Goal: Task Accomplishment & Management: Complete application form

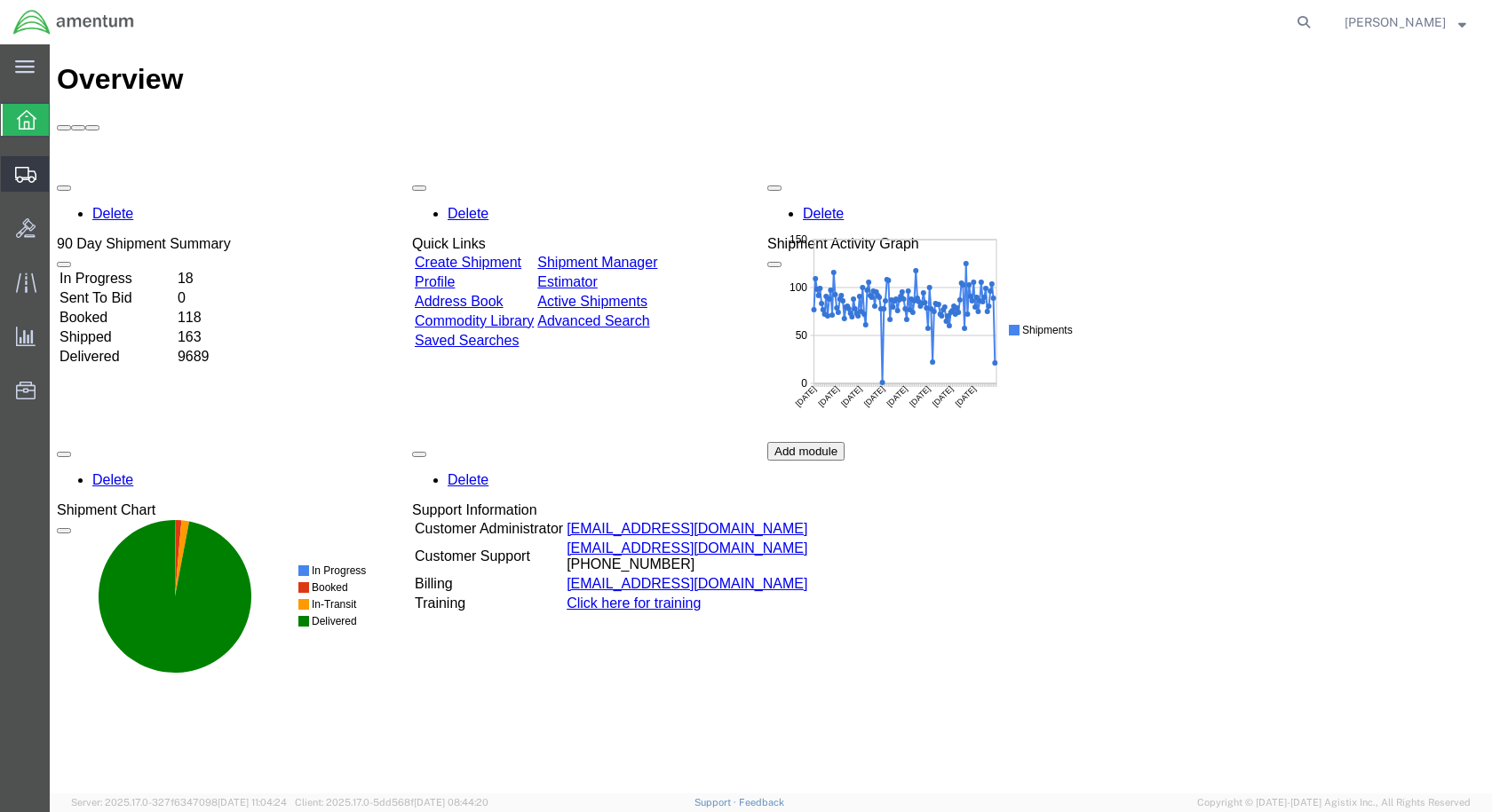
click at [0, 0] on span "Create Shipment" at bounding box center [0, 0] width 0 height 0
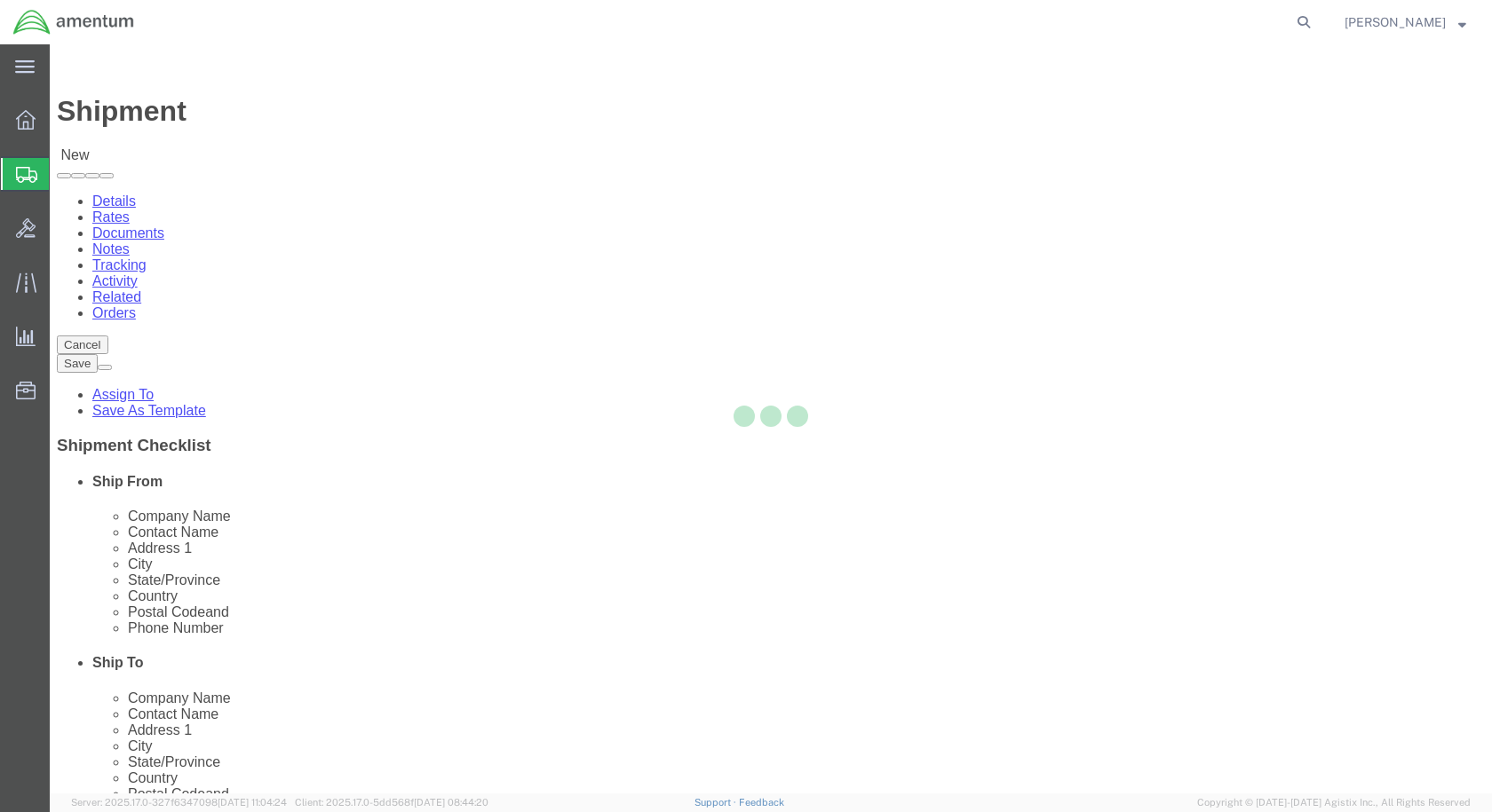
select select
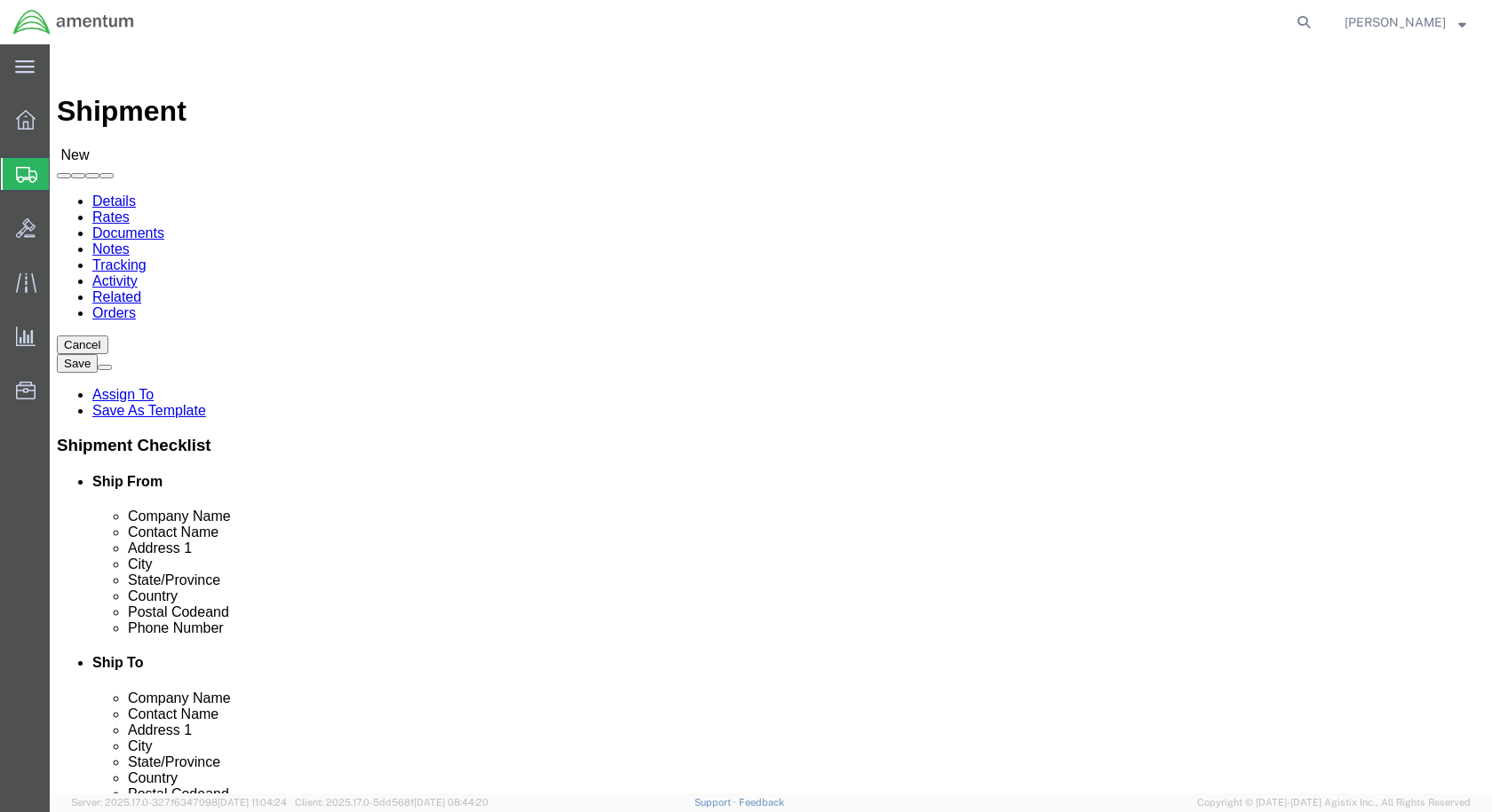
scroll to position [3729, 0]
select select "49927"
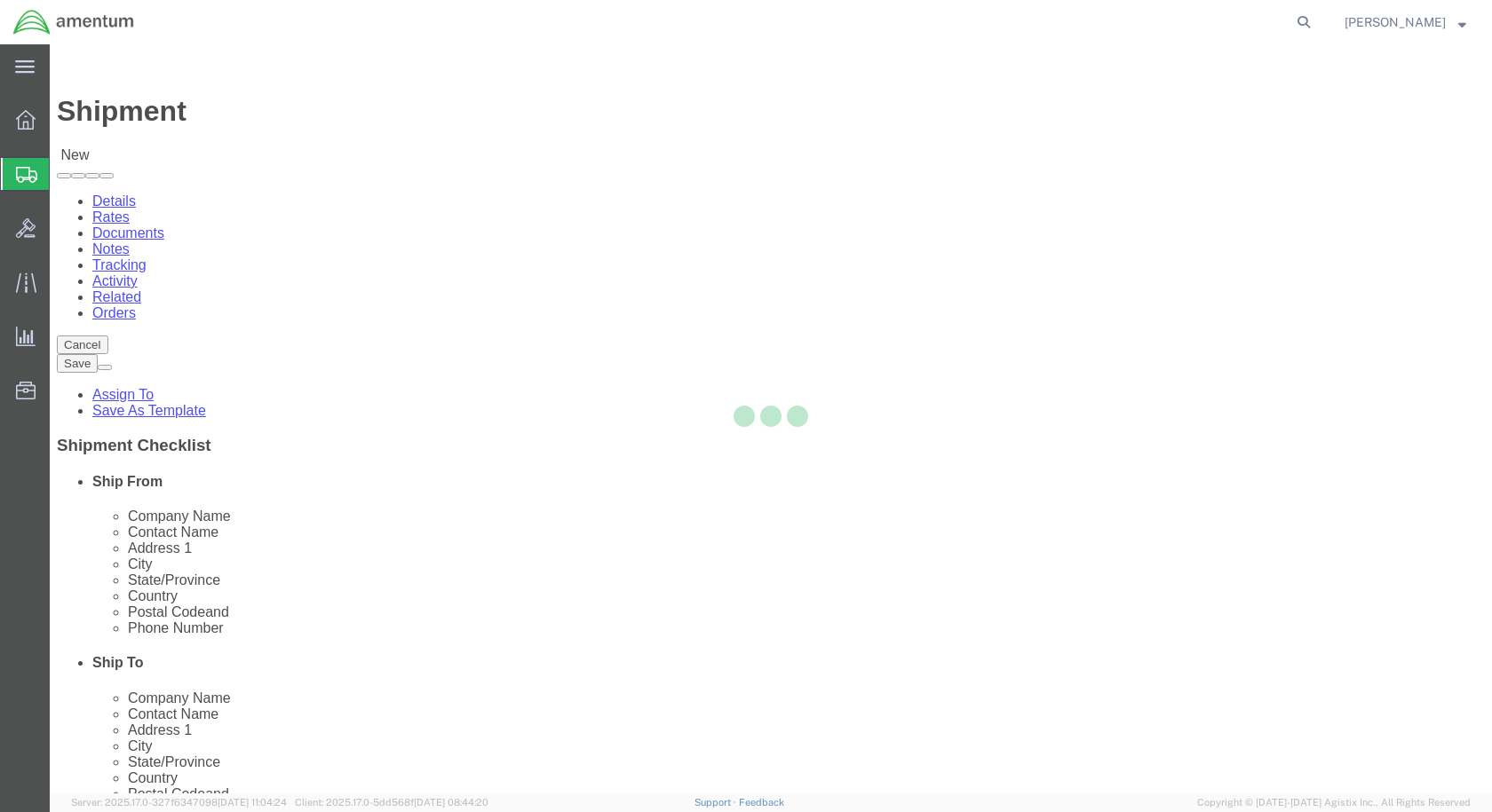
select select "NY"
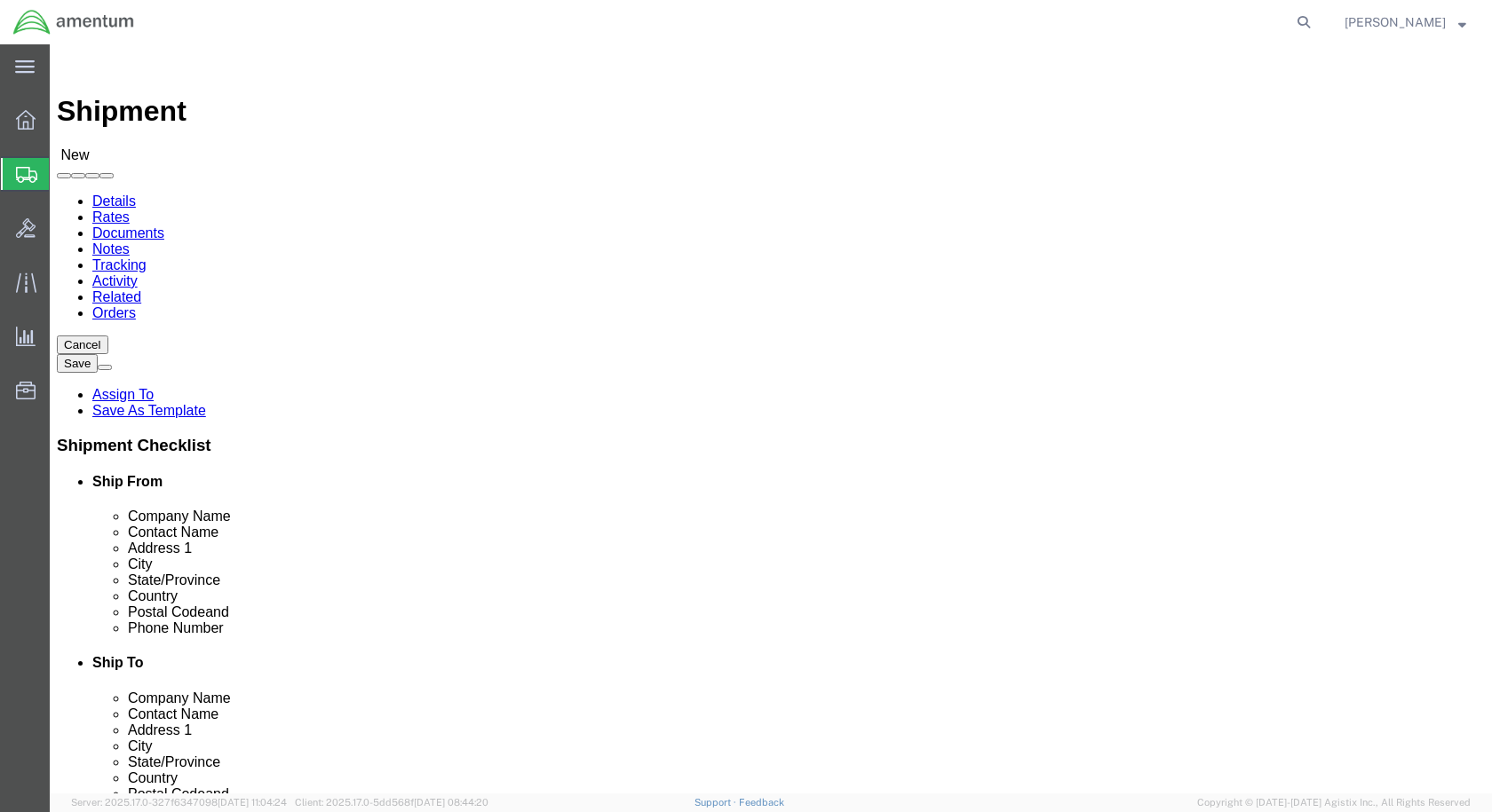
scroll to position [3551, 0]
select select "49941"
select select "[GEOGRAPHIC_DATA]"
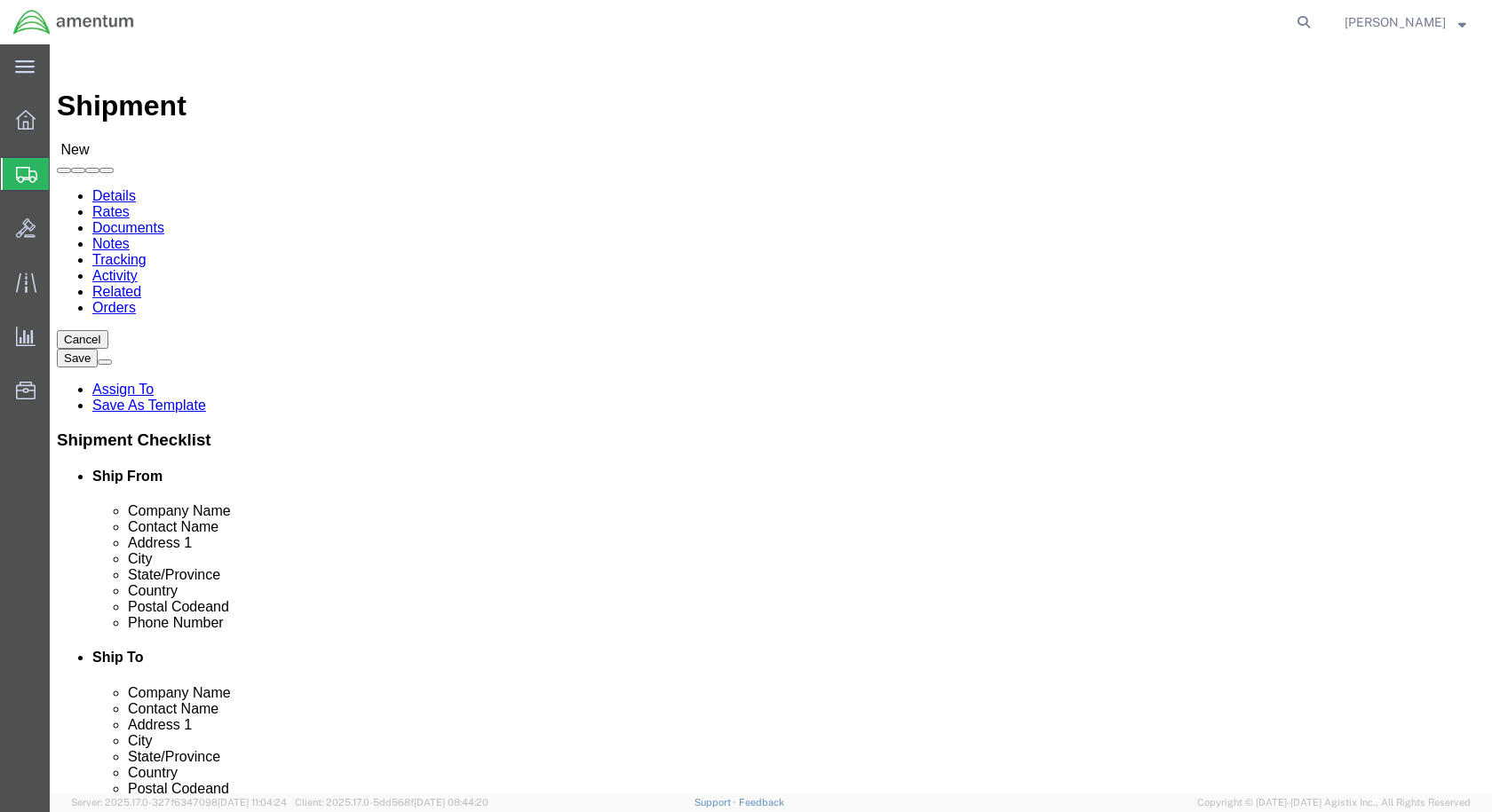
scroll to position [444, 0]
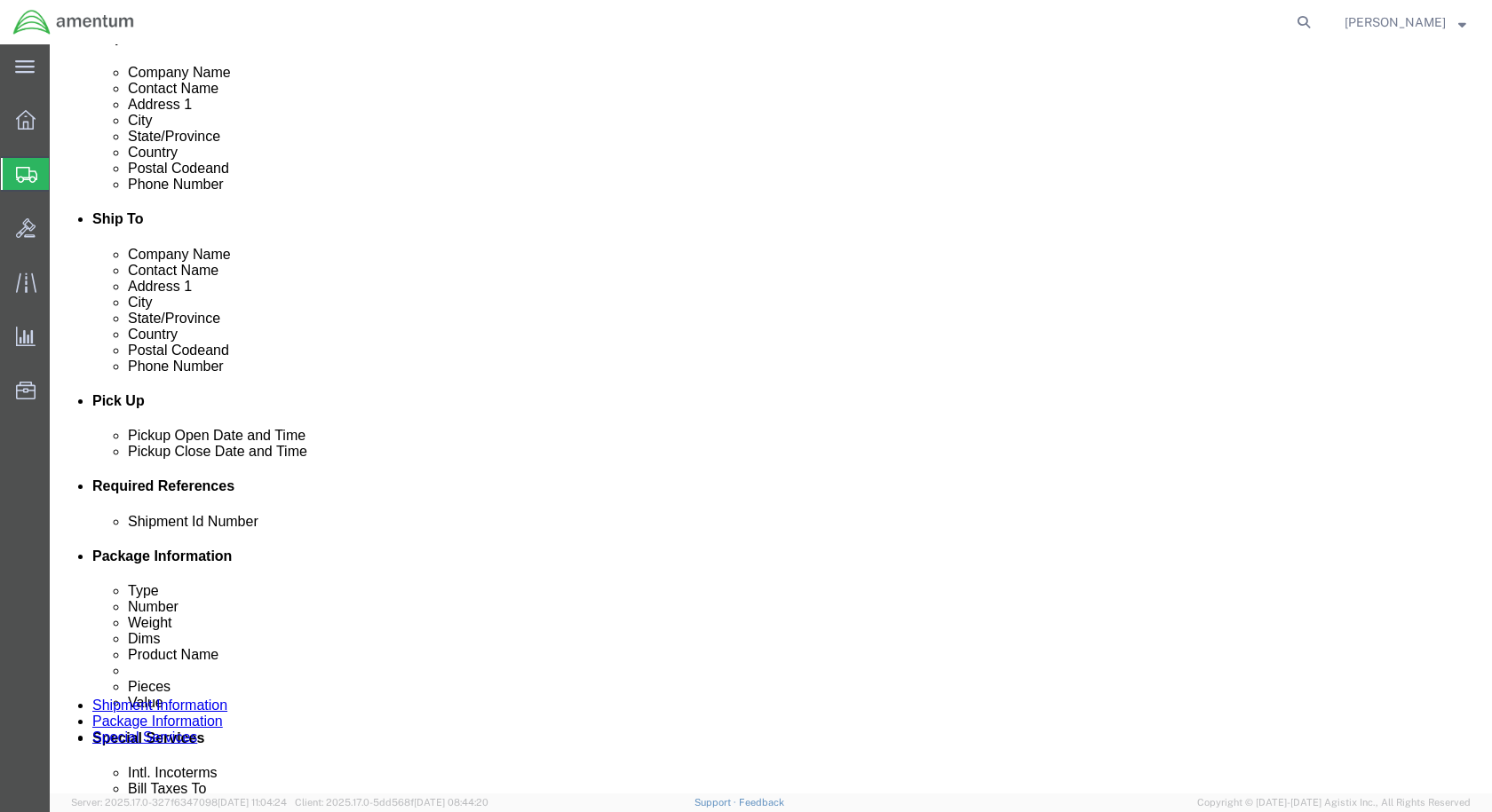
click div "[DATE] 11:00 AM"
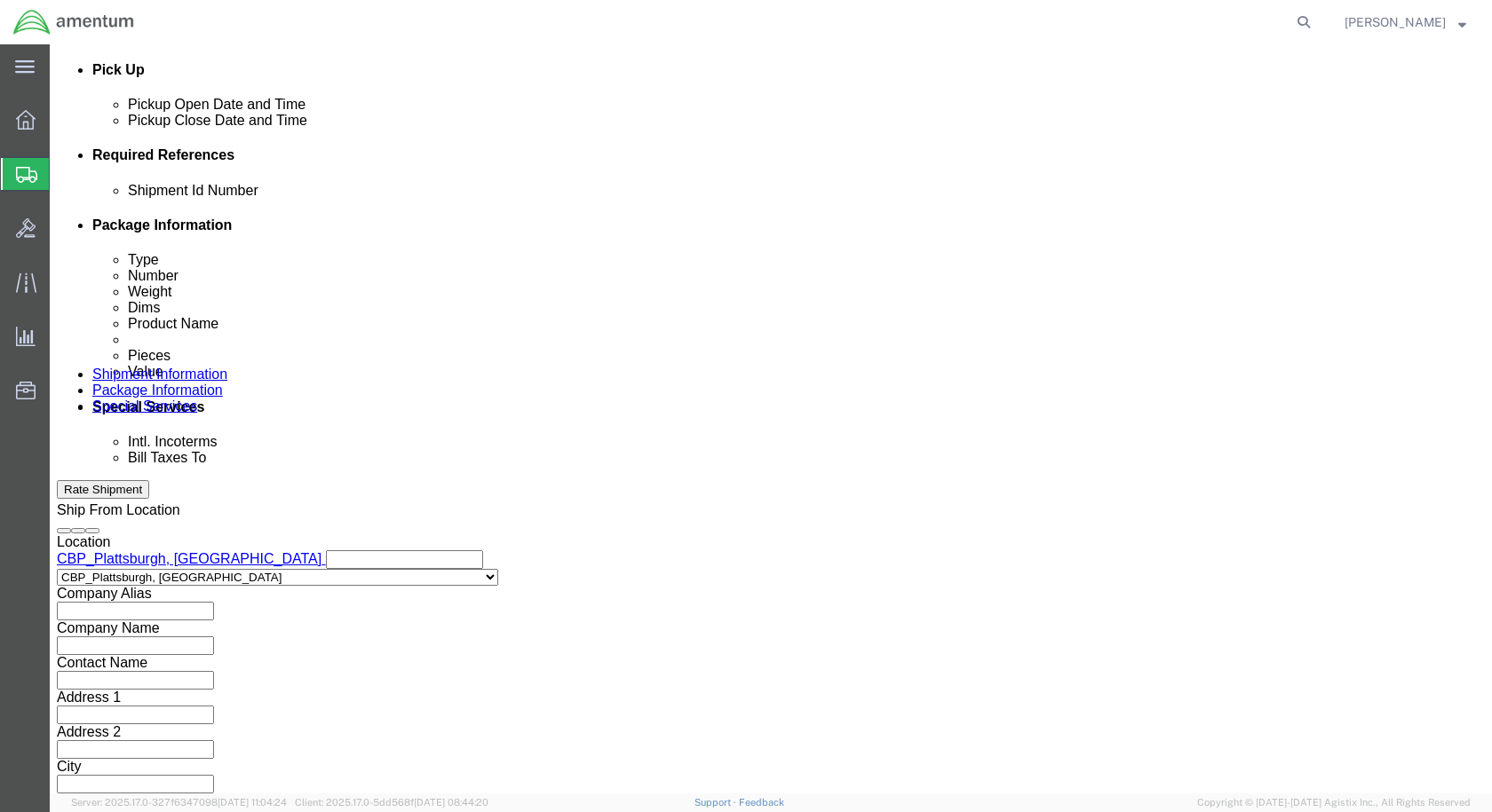
type input "2:00 PM"
click button "Apply"
click input "text"
type input "Usage 325335"
click button "Add reference"
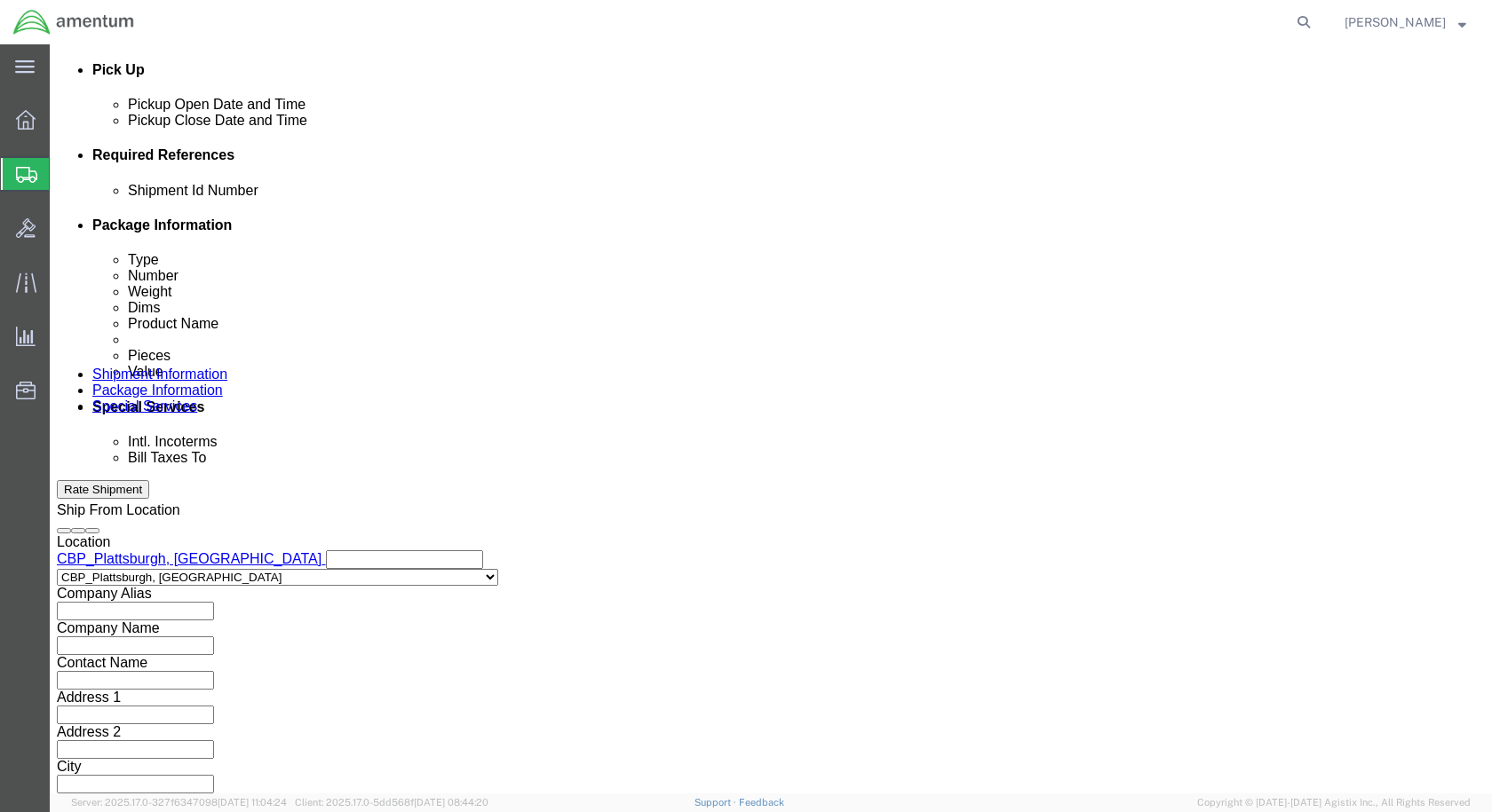
click button "Add reference"
click select "Select Account Type Activity ID Airline Appointment Number ASN Batch Request # …"
select select "CUSTREF"
click select "Select Account Type Activity ID Airline Appointment Number ASN Batch Request # …"
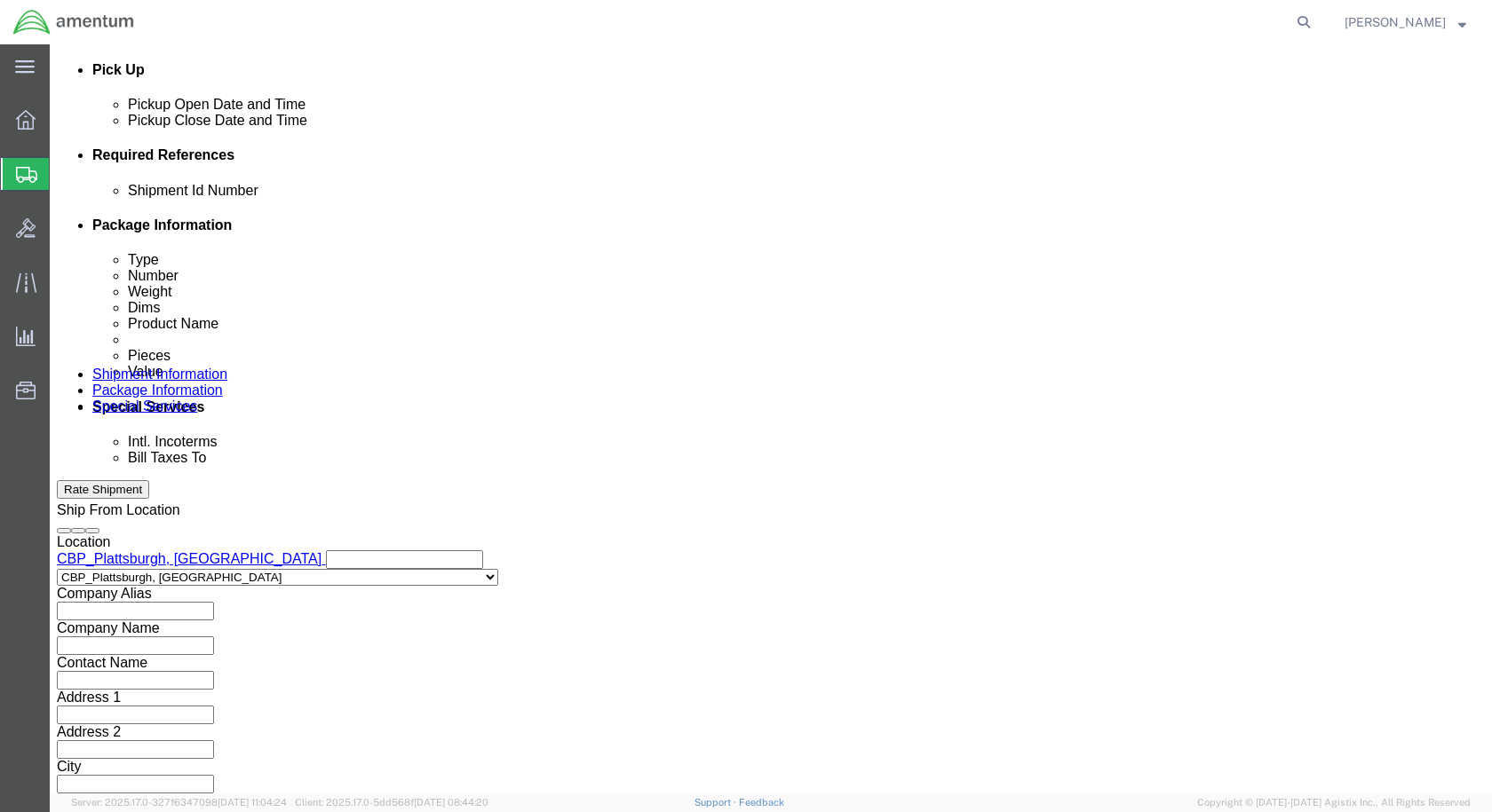
click input "text"
type input "PACKING"
click select "Select Account Type Activity ID Airline Appointment Number ASN Batch Request # …"
select select "DEPT"
click select "Select Account Type Activity ID Airline Appointment Number ASN Batch Request # …"
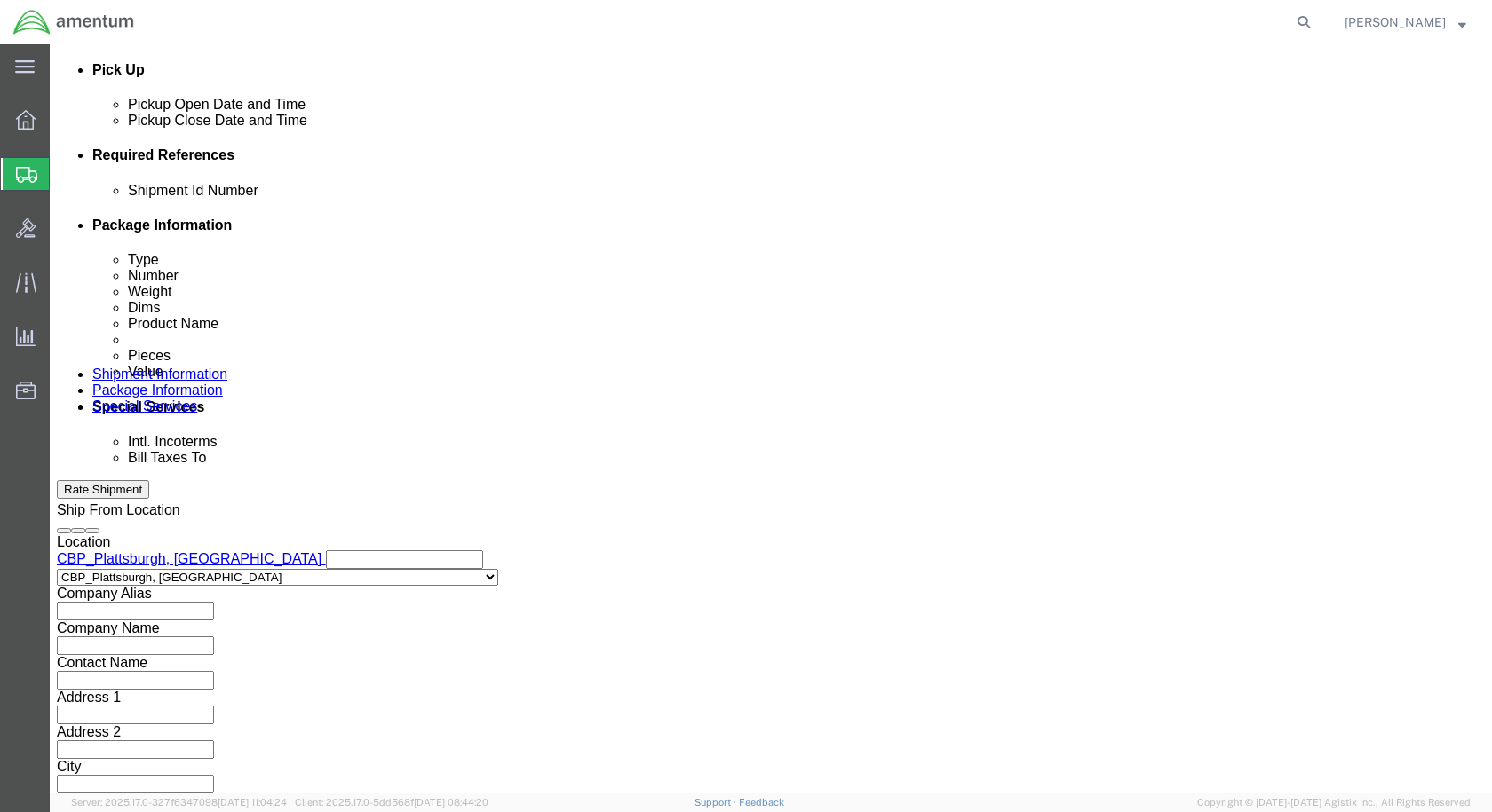
click input "text"
type input "CBP"
click select "Select Account Type Activity ID Airline Appointment Number ASN Batch Request # …"
select select "PROJNUM"
click select "Select Account Type Activity ID Airline Appointment Number ASN Batch Request # …"
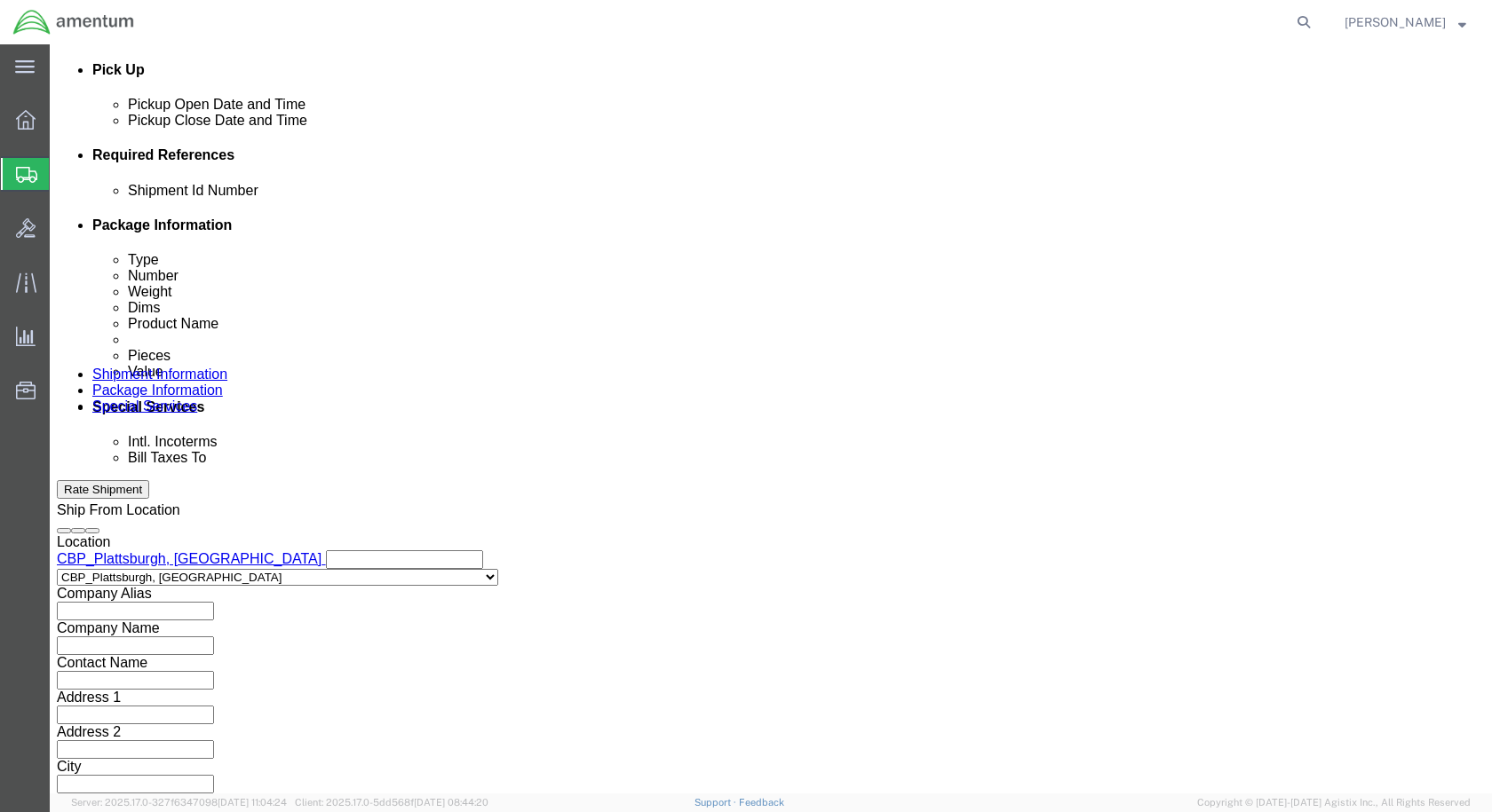
click input "text"
type input "6118.03.03.2219.000.EPL.0000"
click button "Continue"
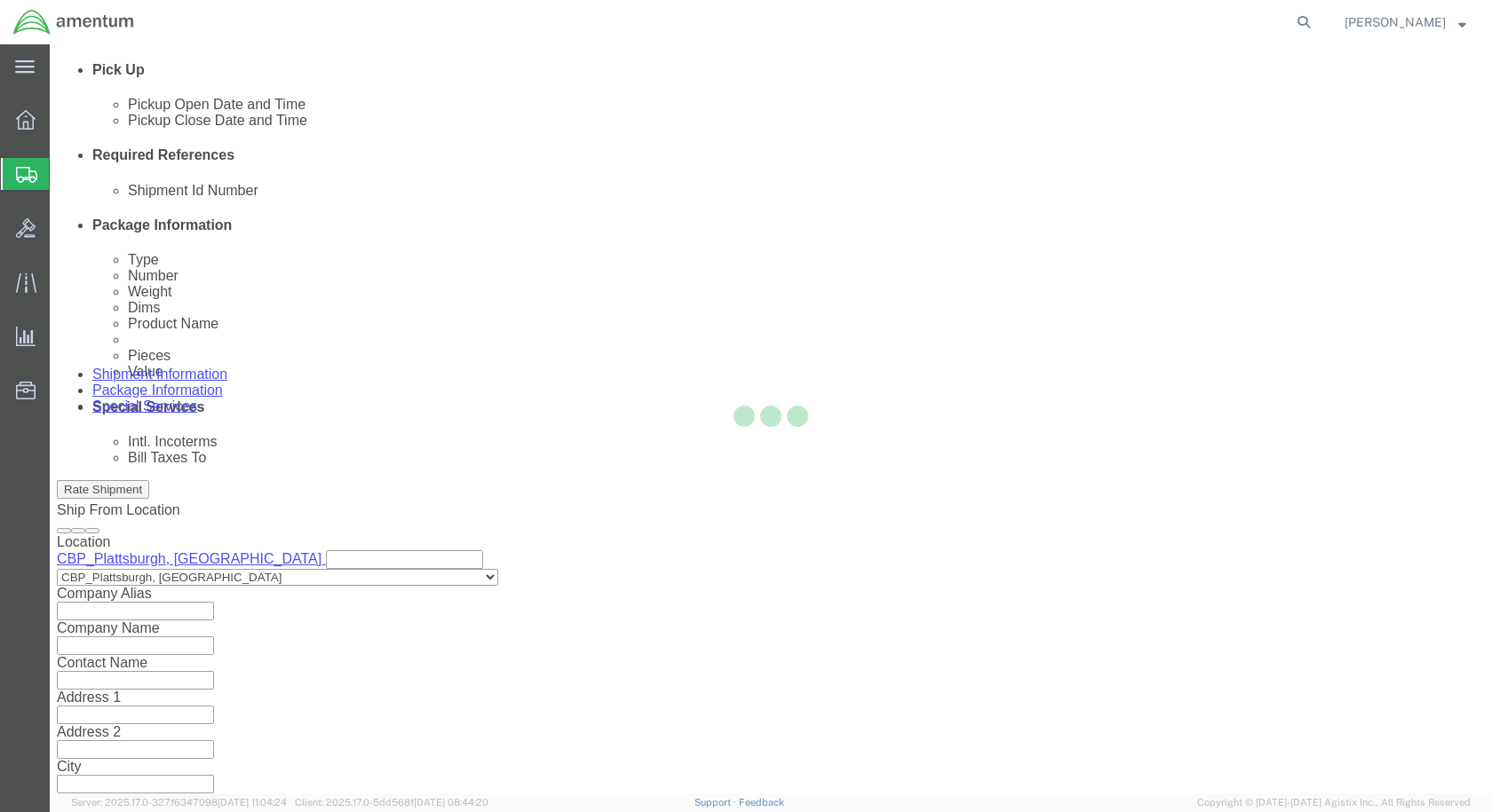
scroll to position [0, 0]
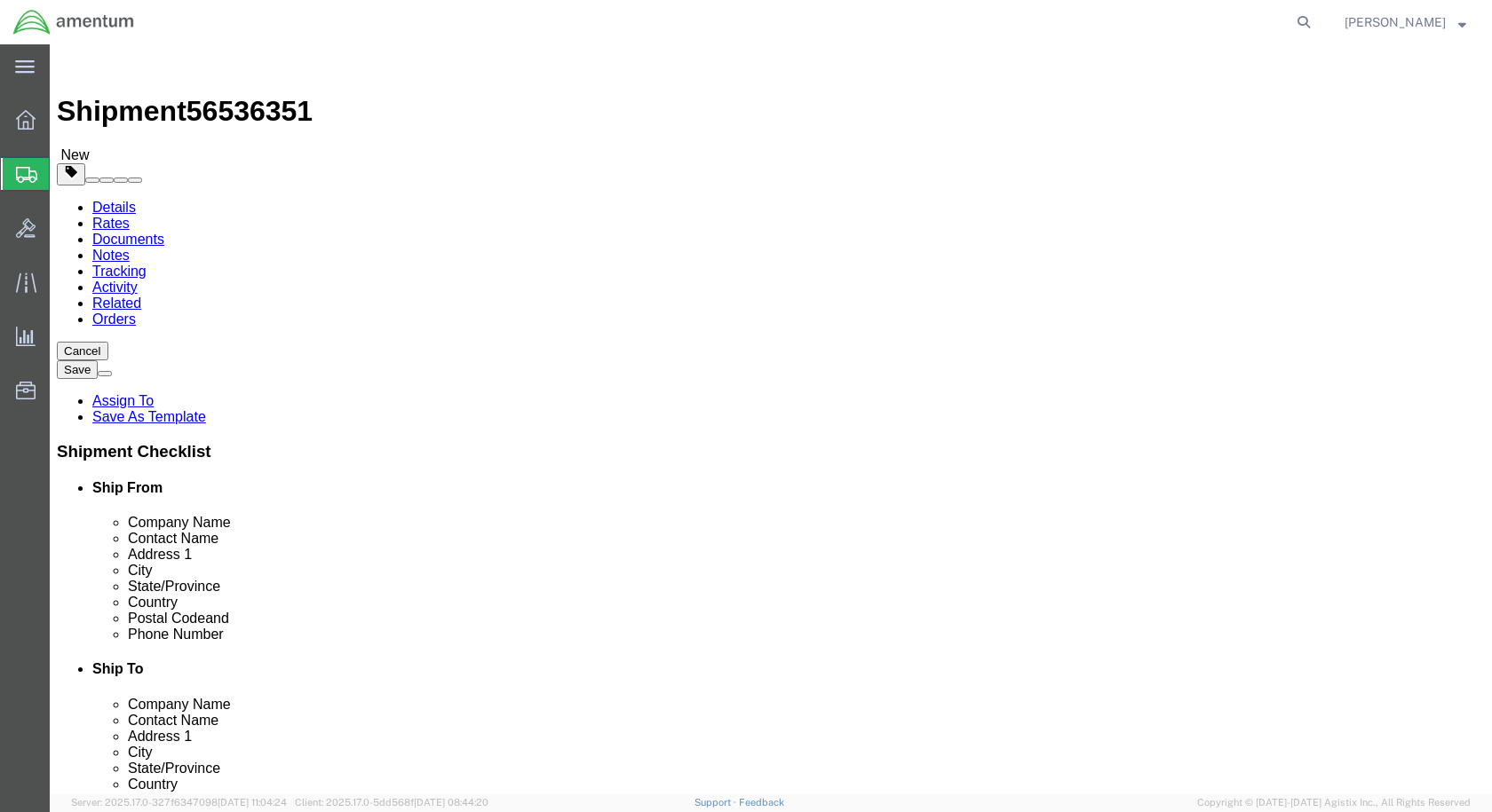
click select "Select BCK Boxes Bale(s) Basket(s) Bolt(s) Bottle(s) Buckets Bulk Bundle(s) Can…"
select select "ENV"
click select "Select BCK Boxes Bale(s) Basket(s) Bolt(s) Bottle(s) Buckets Bulk Bundle(s) Can…"
type input "9.50"
type input "12.50"
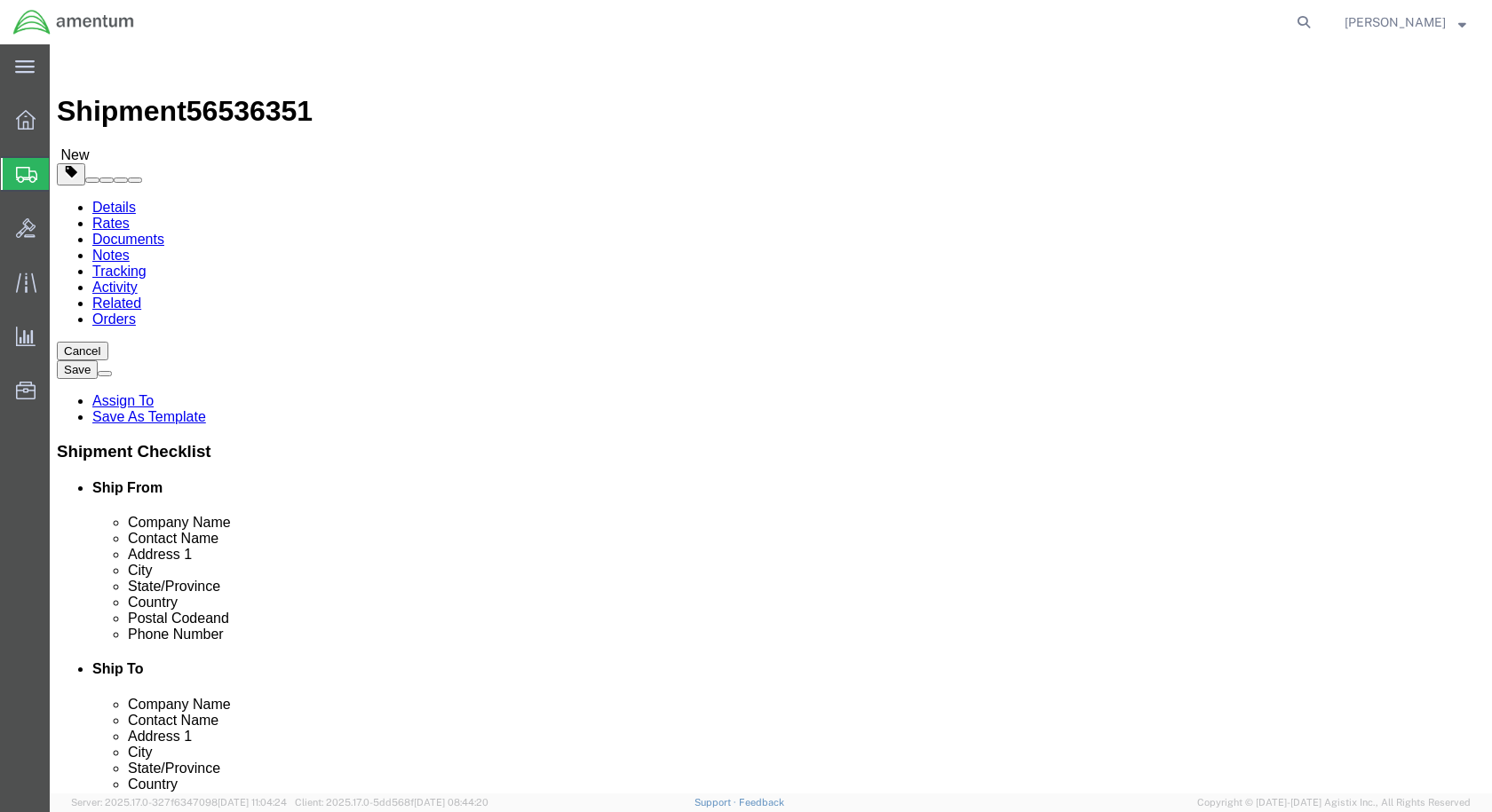
type input "0.25"
type input "1"
click link "Add Content"
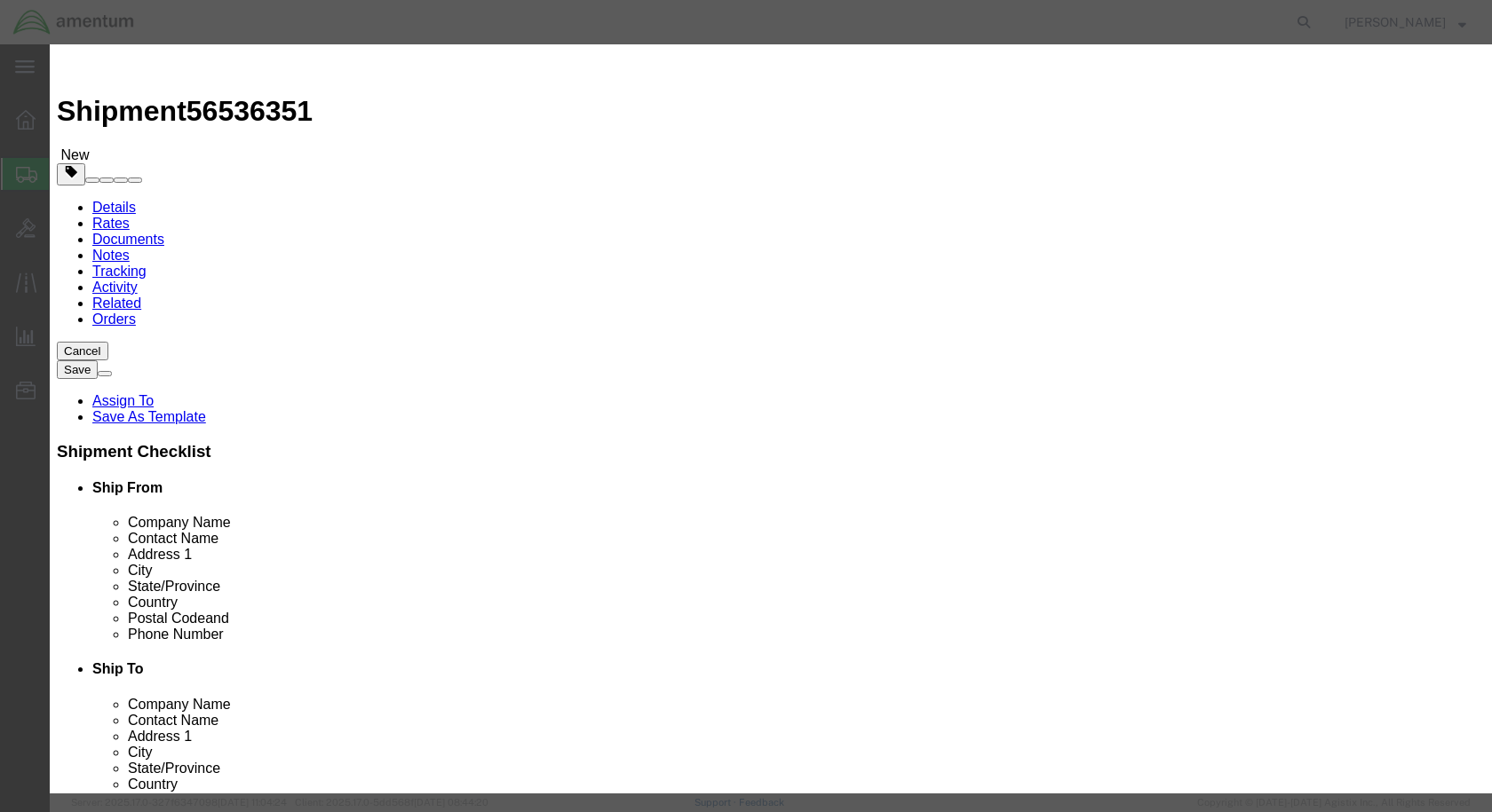
click input "text"
paste input "DHS621-100-05"
type input "DHS621-100-05"
click span "Model:"
select select "USD"
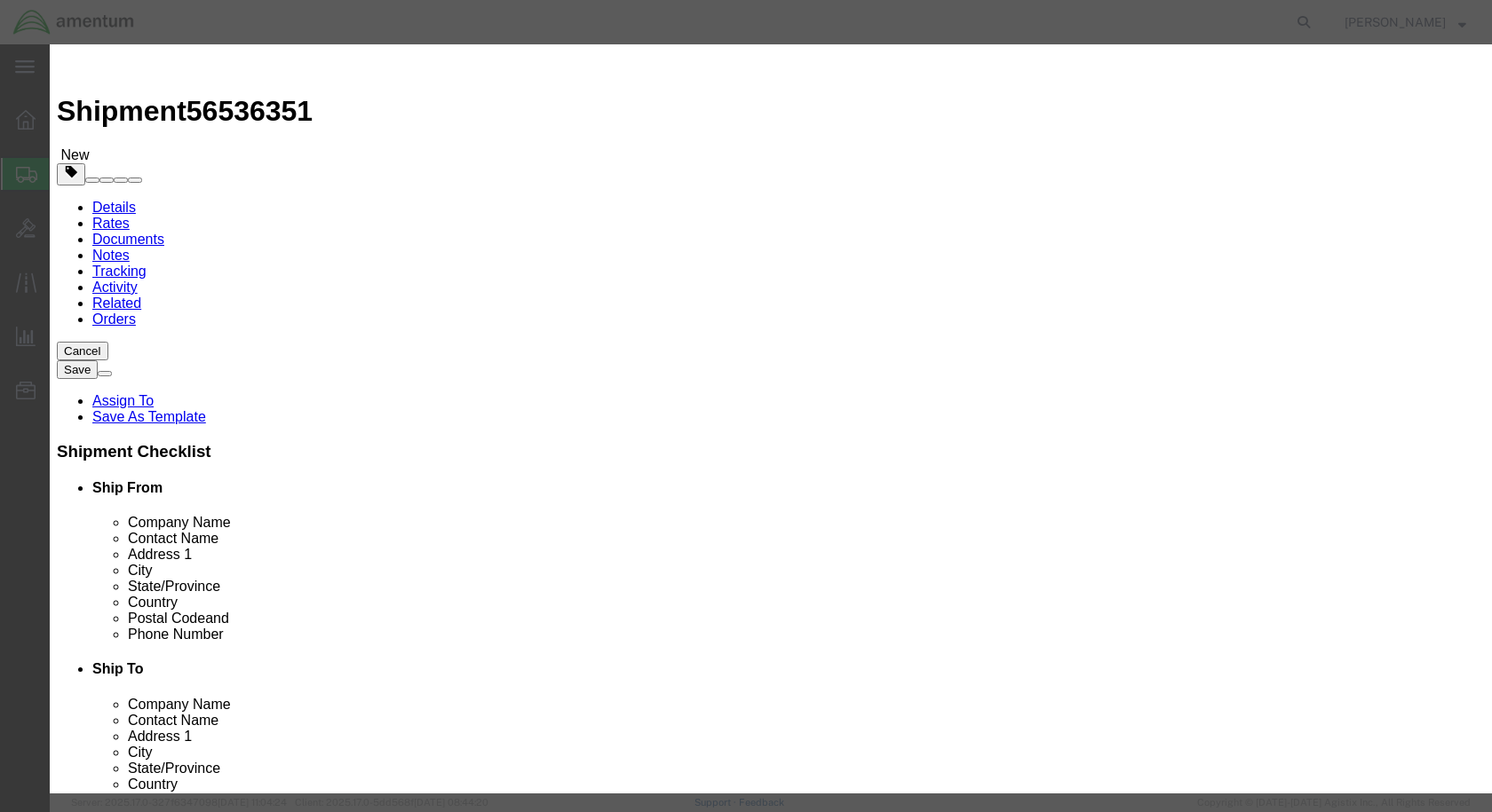
type input "PACKING"
type input "DHS621-100-05"
click div "Product Name PACKING Pieces Select Bag Barrels 100Board Feet Bottle Box Blister…"
click input "text"
type input "1"
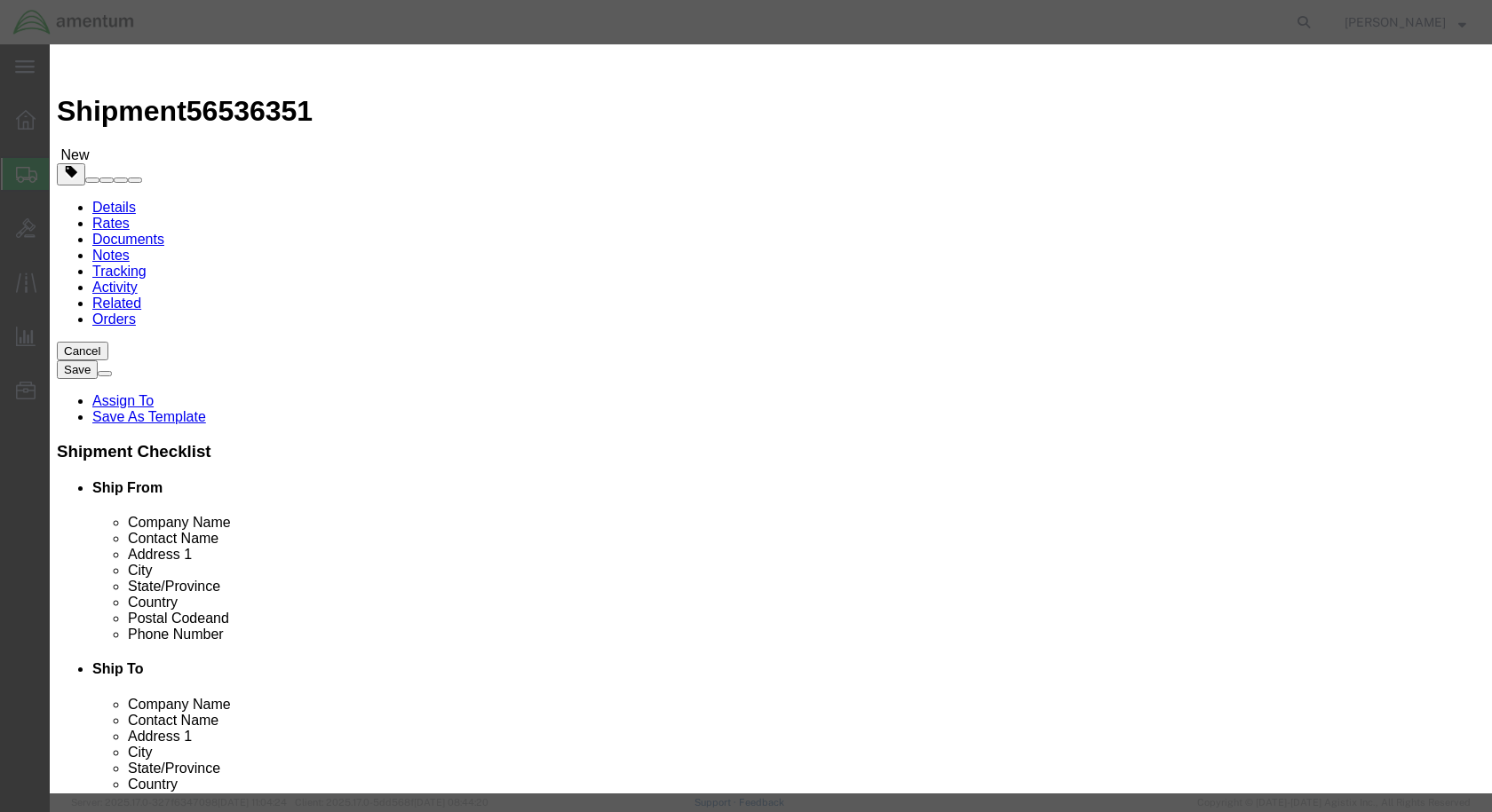
click input "text"
type input "100"
click button "Save & Close"
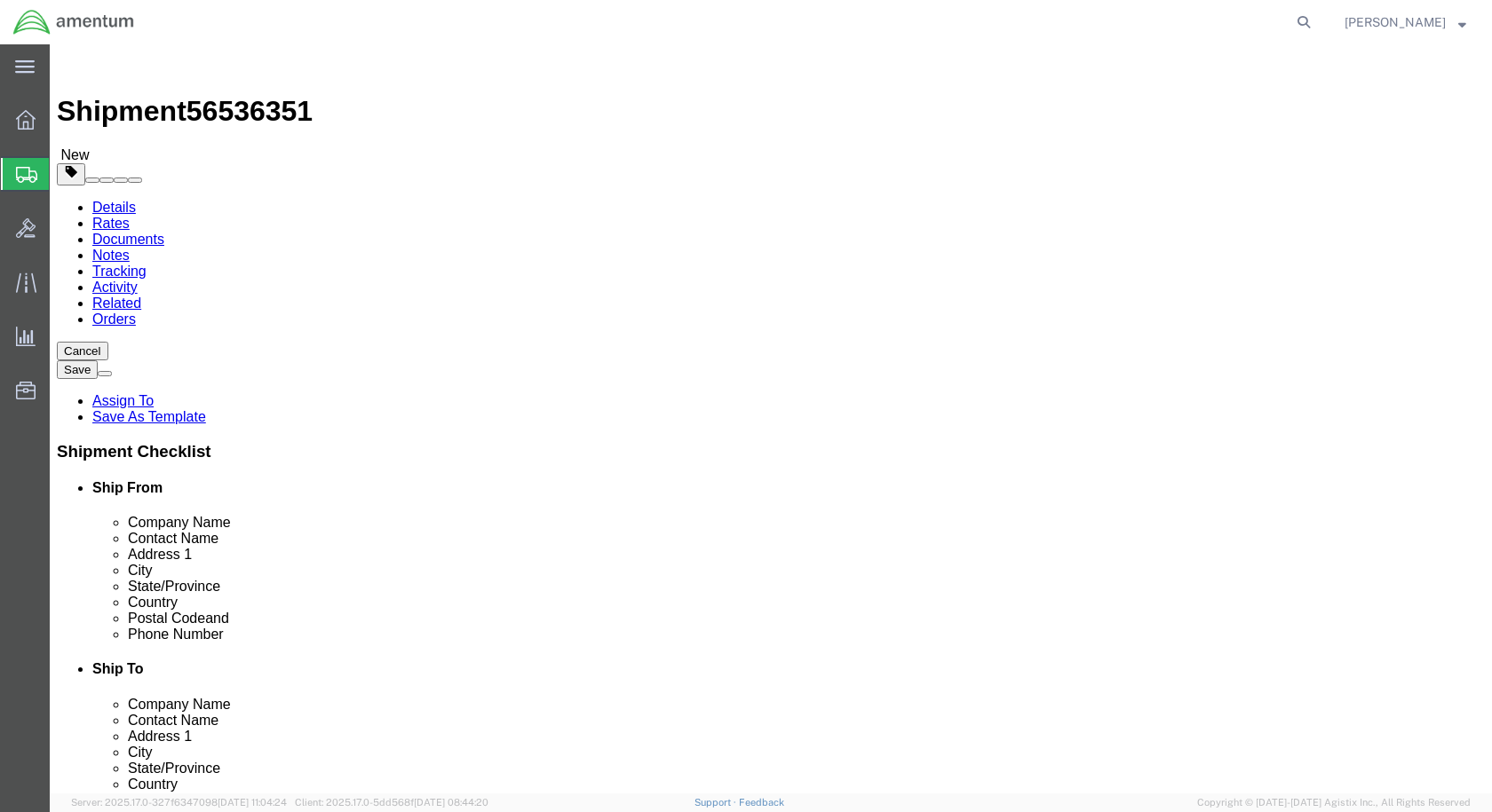
click button "Rate Shipment"
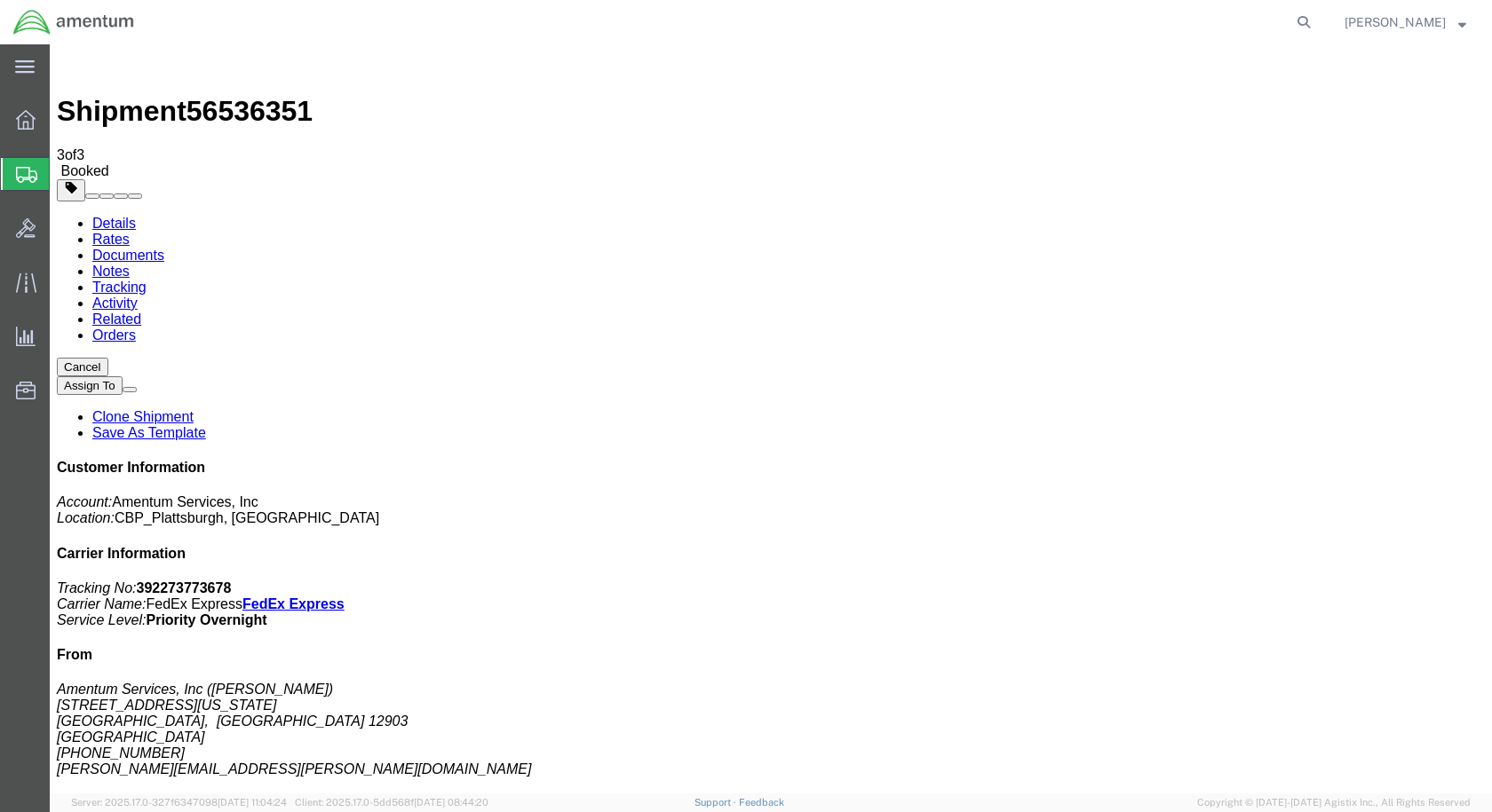
click at [126, 216] on link "Details" at bounding box center [114, 223] width 44 height 16
click link "Schedule pickup request"
drag, startPoint x: 1265, startPoint y: 228, endPoint x: 1185, endPoint y: 227, distance: 80.0
click p "Tracking No: 392273773678 Carrier Name: FedEx Express FedEx Express Service Lev…"
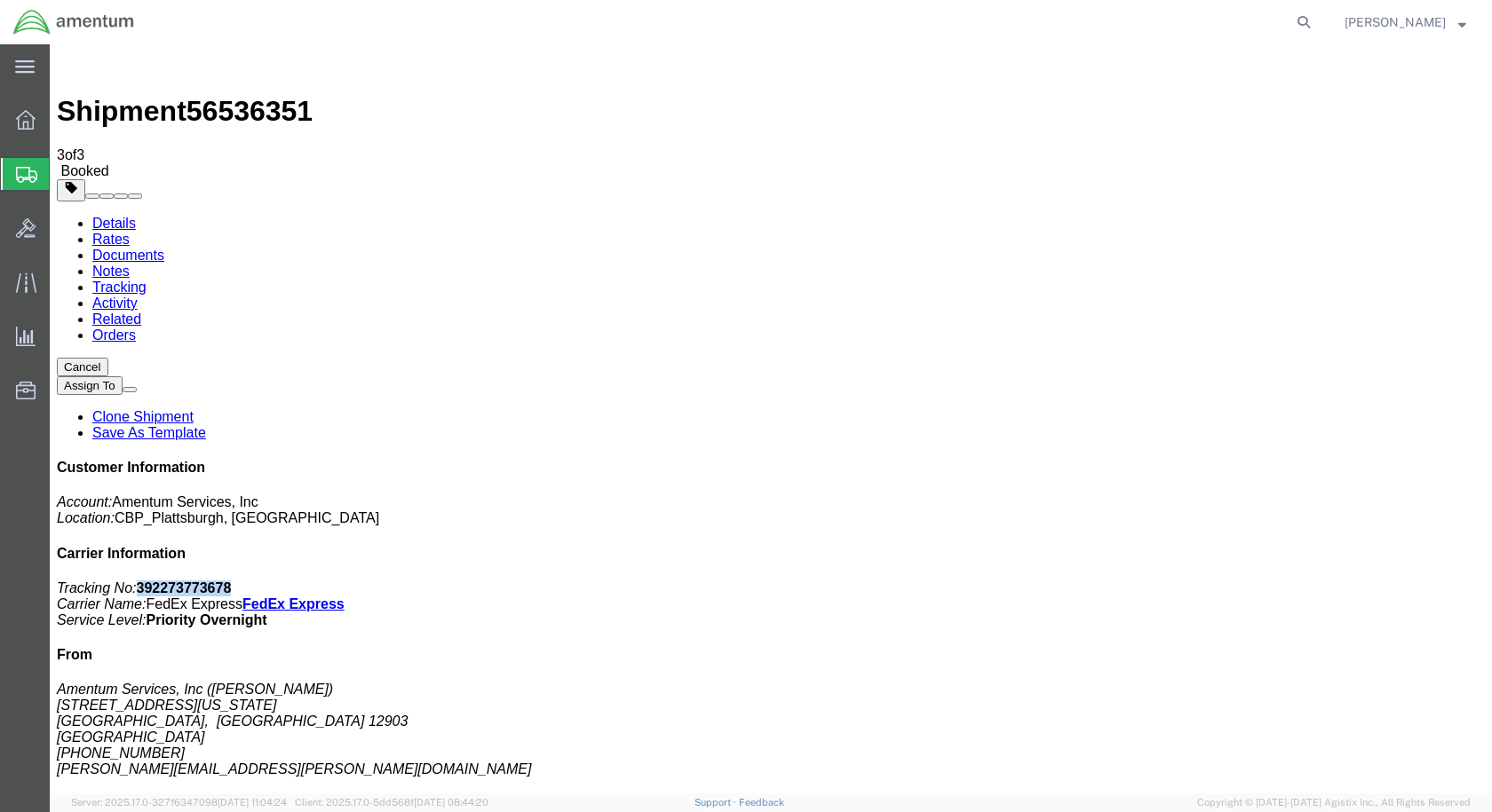
copy b "392273773678"
click at [0, 0] on span "Create Shipment" at bounding box center [0, 0] width 0 height 0
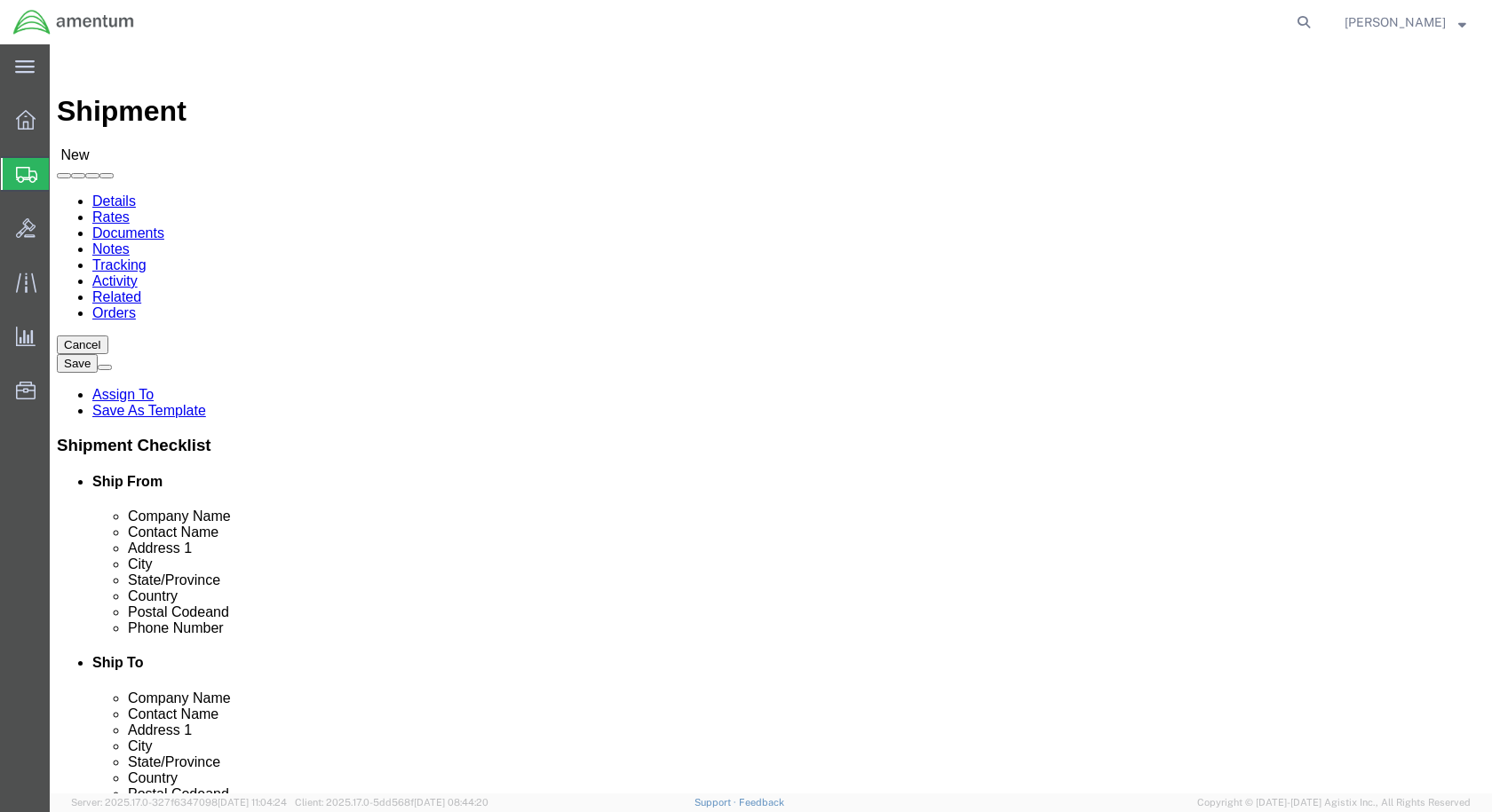
scroll to position [3641, 0]
select select "49927"
select select "NY"
select select "49945"
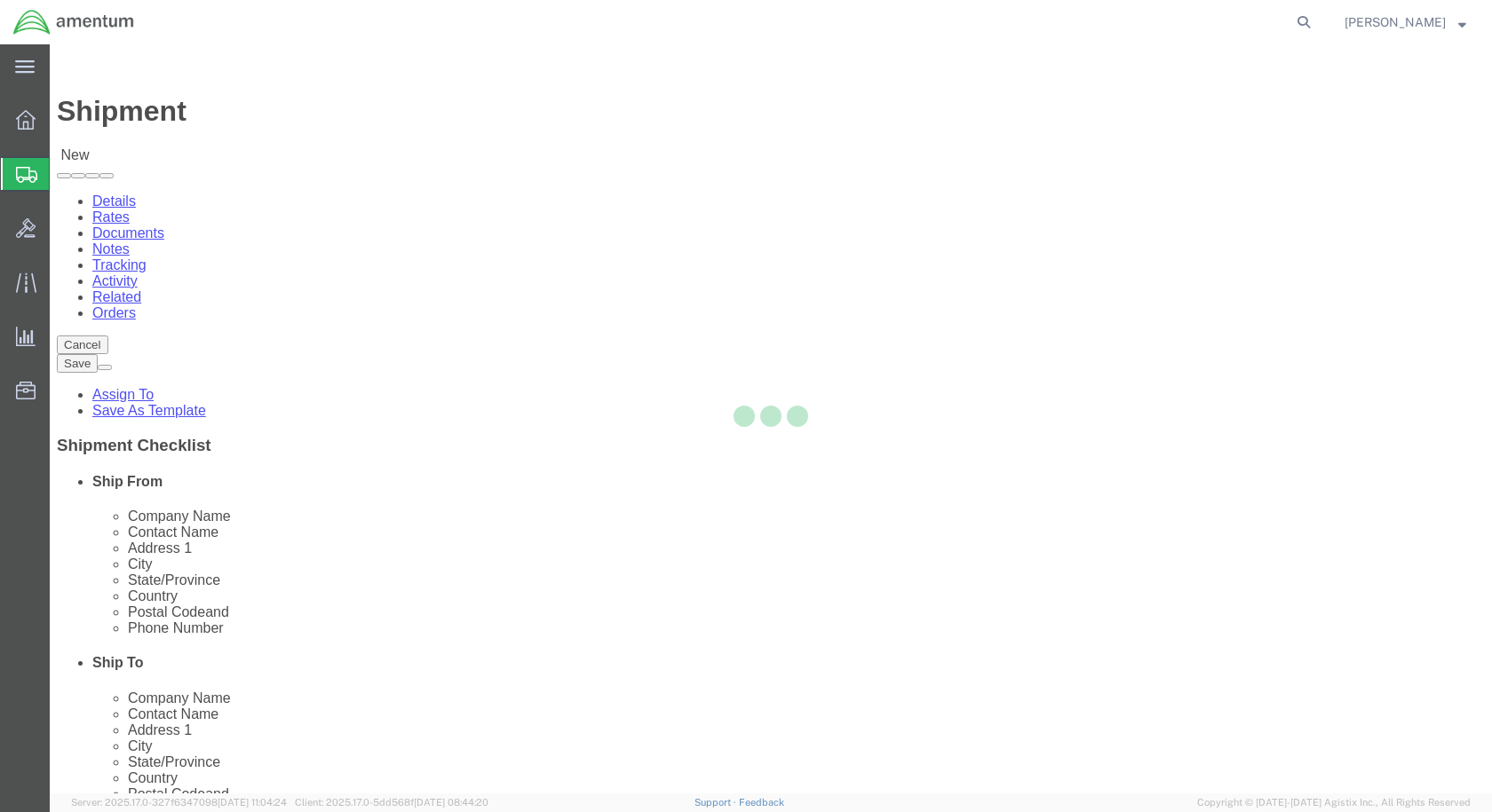
select select "[GEOGRAPHIC_DATA]"
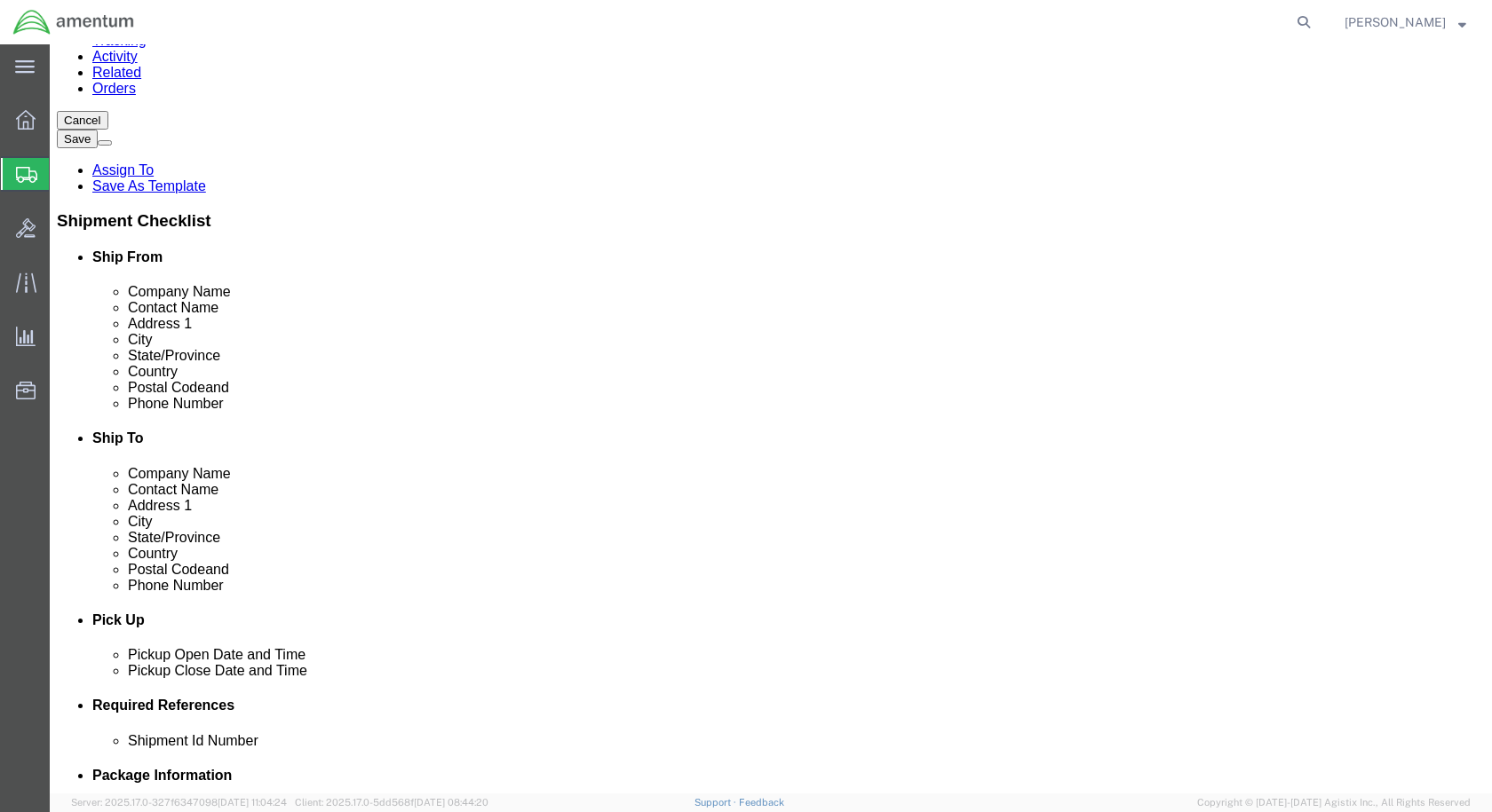
scroll to position [0, 0]
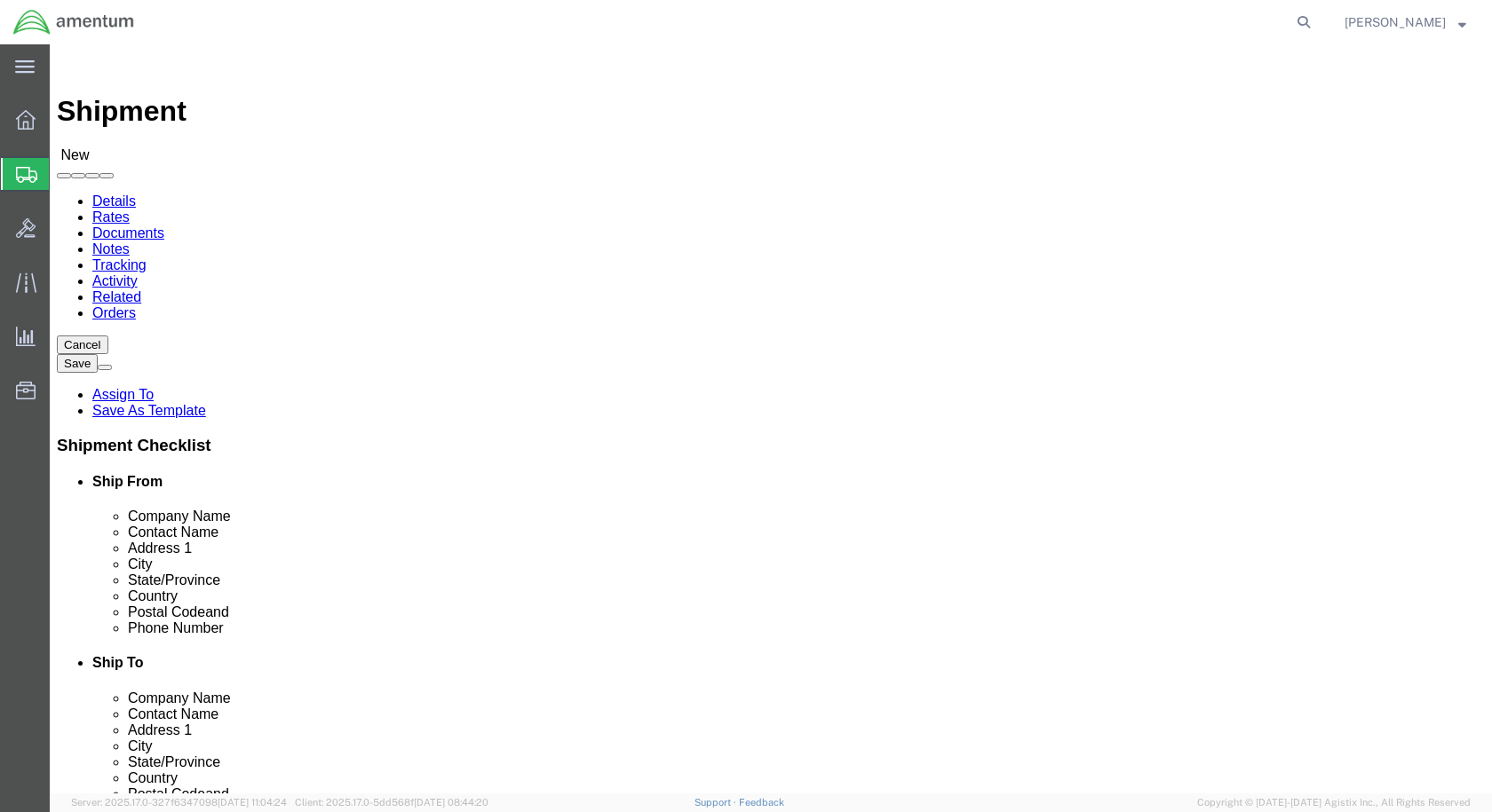
click link "Package Information"
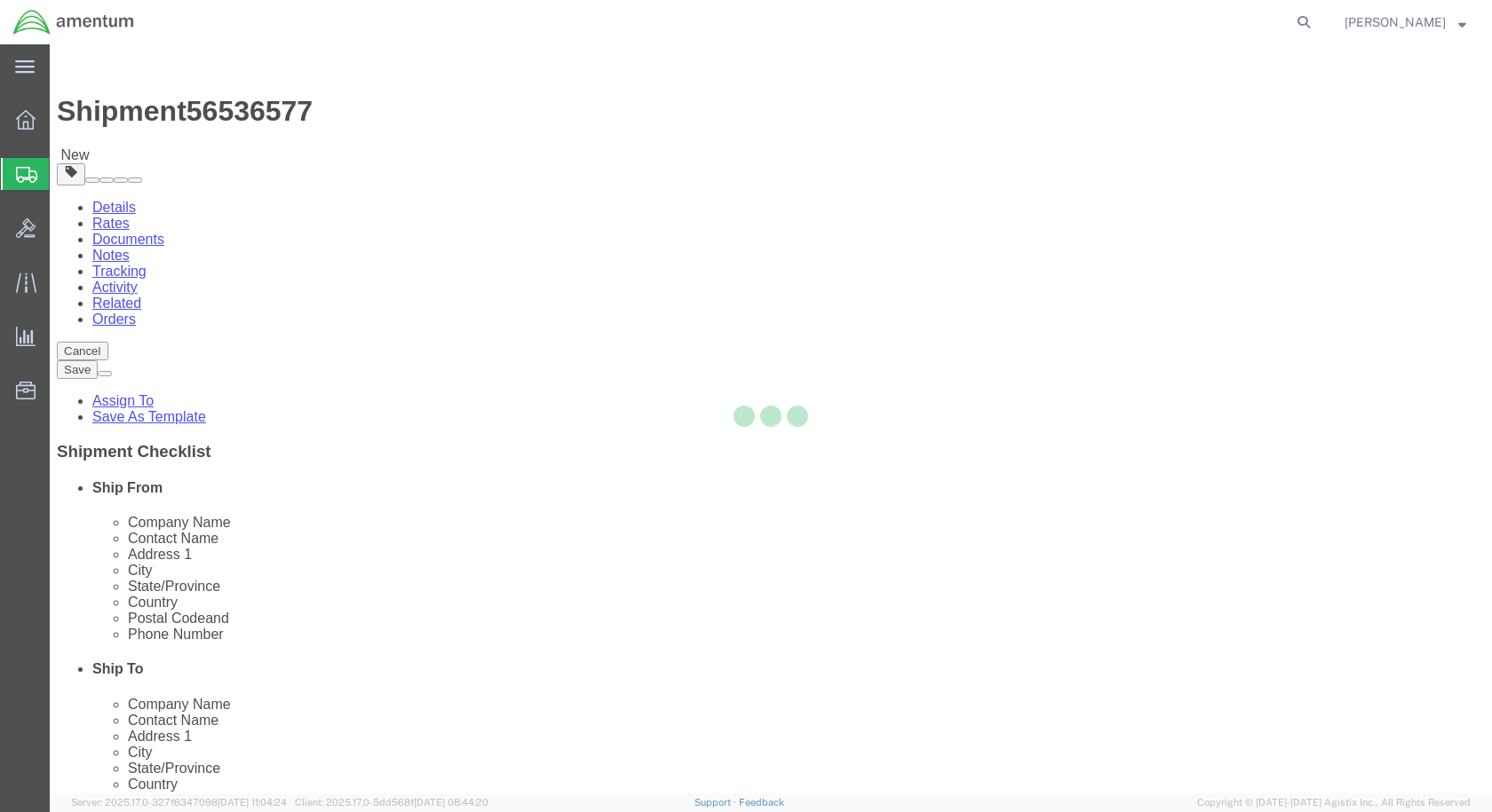
select select "CBOX"
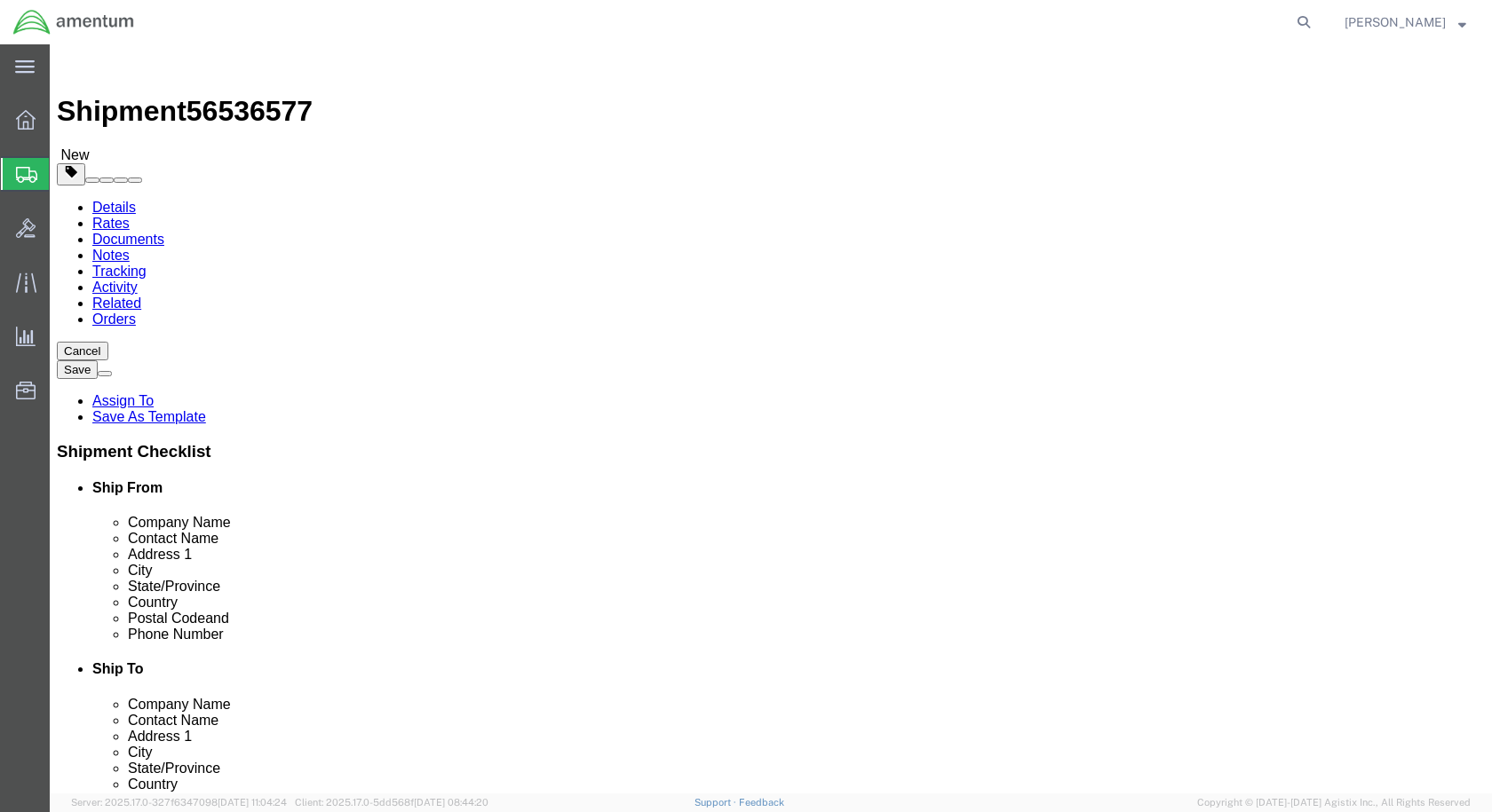
click input "text"
type input "10"
type input "8"
drag, startPoint x: 256, startPoint y: 412, endPoint x: 179, endPoint y: 432, distance: 79.6
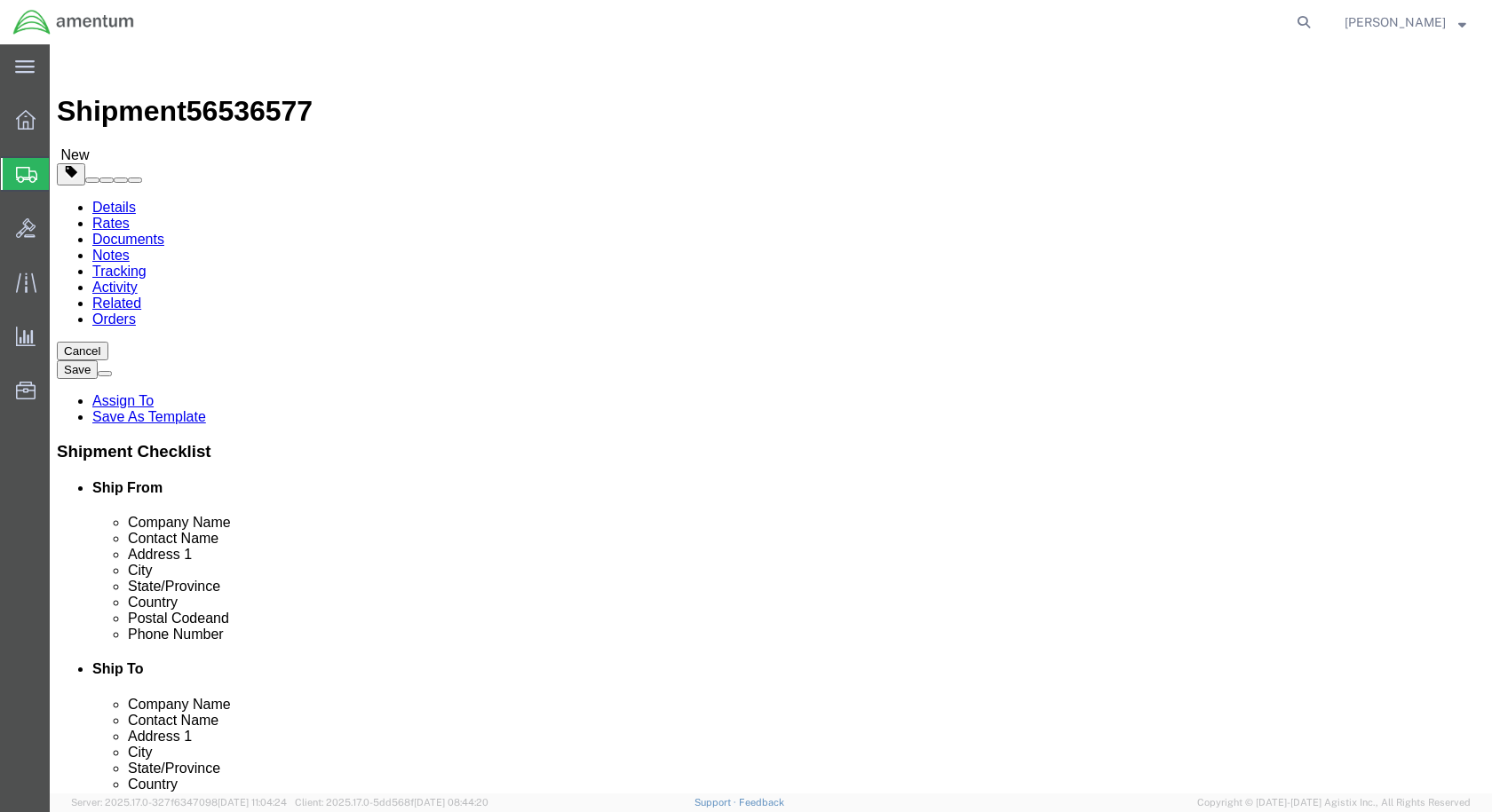
click div "Weight 0.00 Select kgs lbs Ship. t°"
type input "2.5"
click link "Add Content"
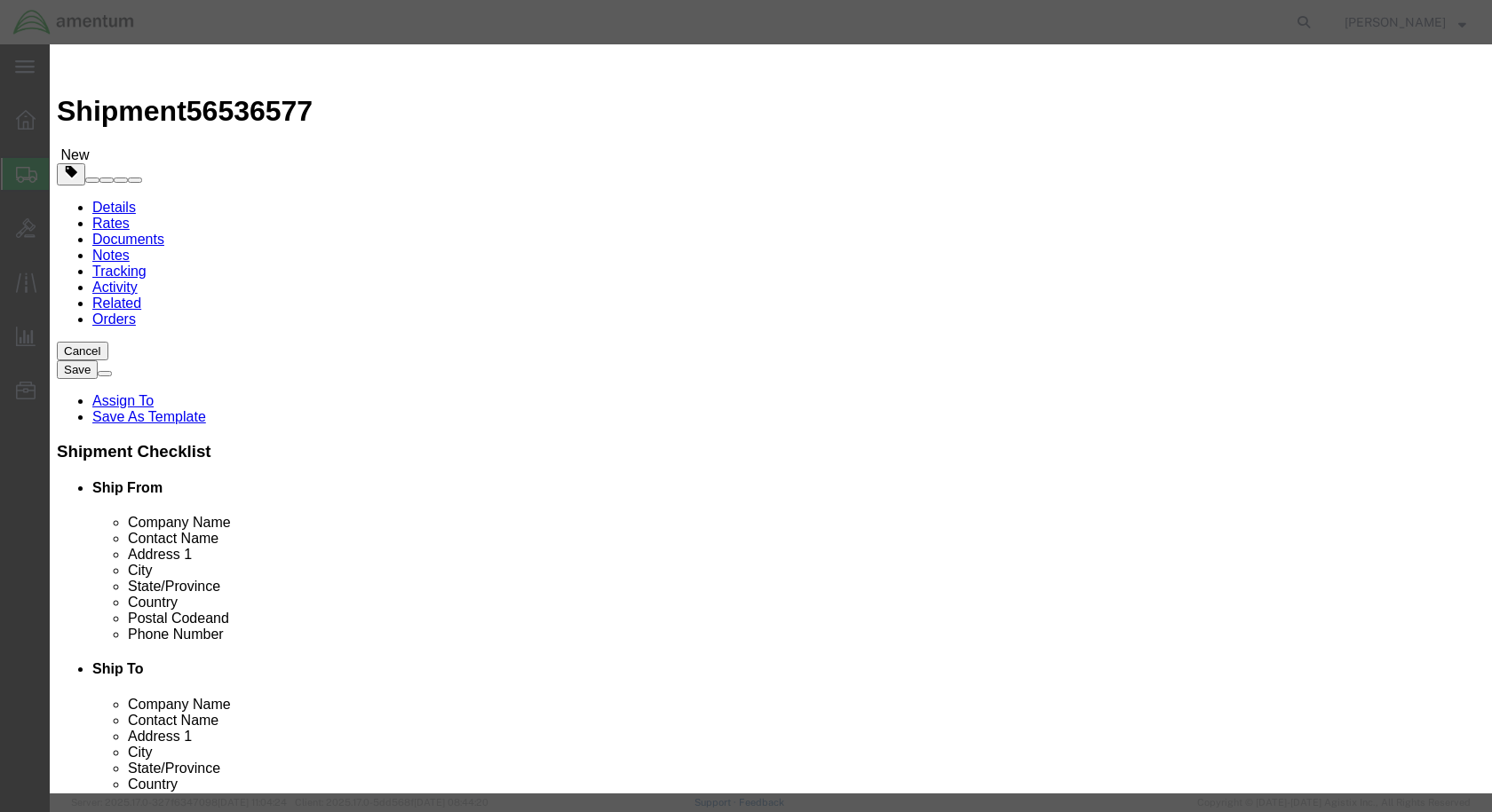
click input "text"
type input "SCISSOR LINKS NRFI"
drag, startPoint x: 449, startPoint y: 168, endPoint x: 397, endPoint y: 170, distance: 52.0
click div "Pieces 0 Select Bag Barrels 100Board Feet Bottle Box Blister Pack Carats Can Ca…"
type input "2"
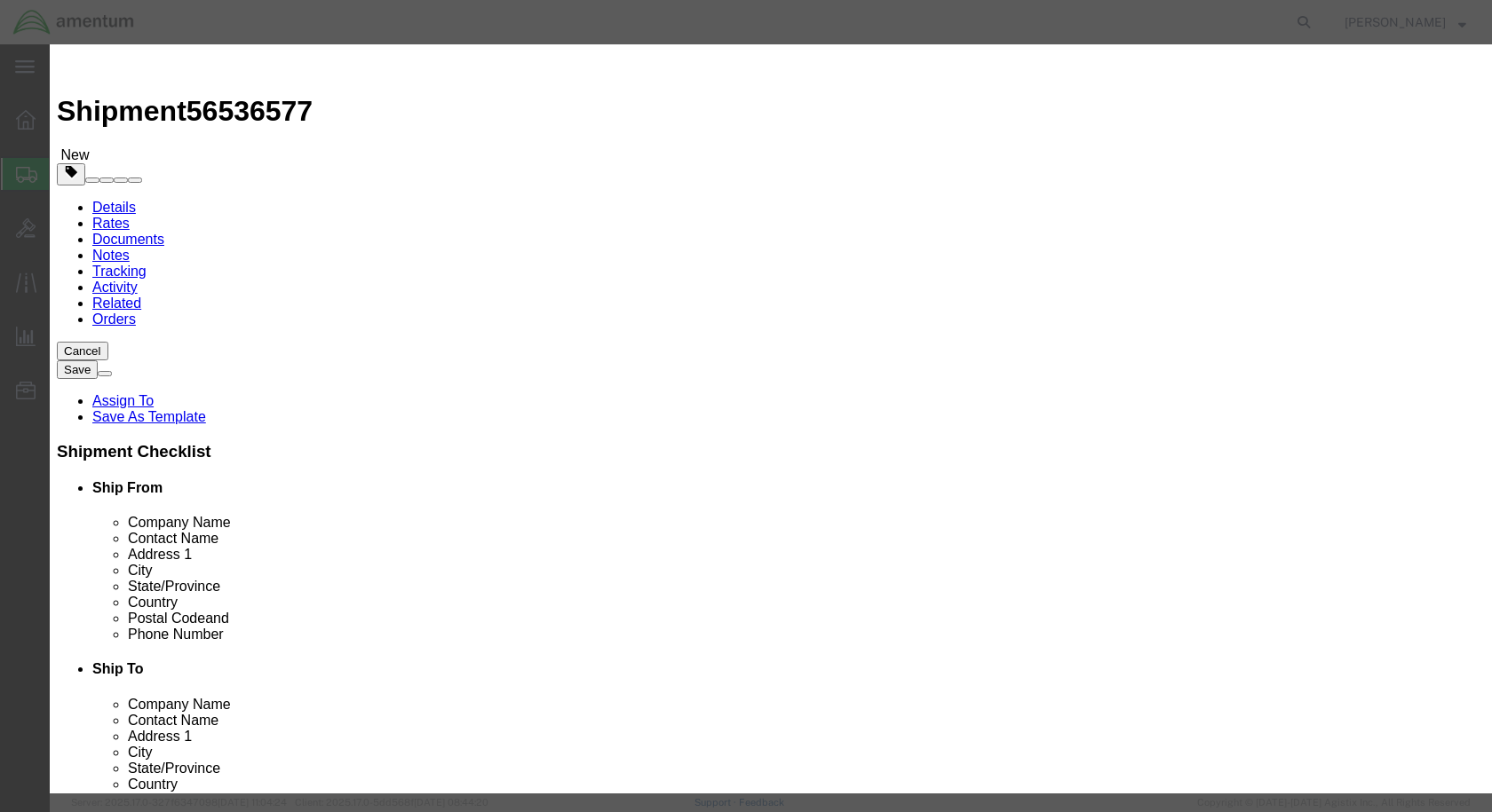
click input "text"
type input "2000"
click button "Save & Close"
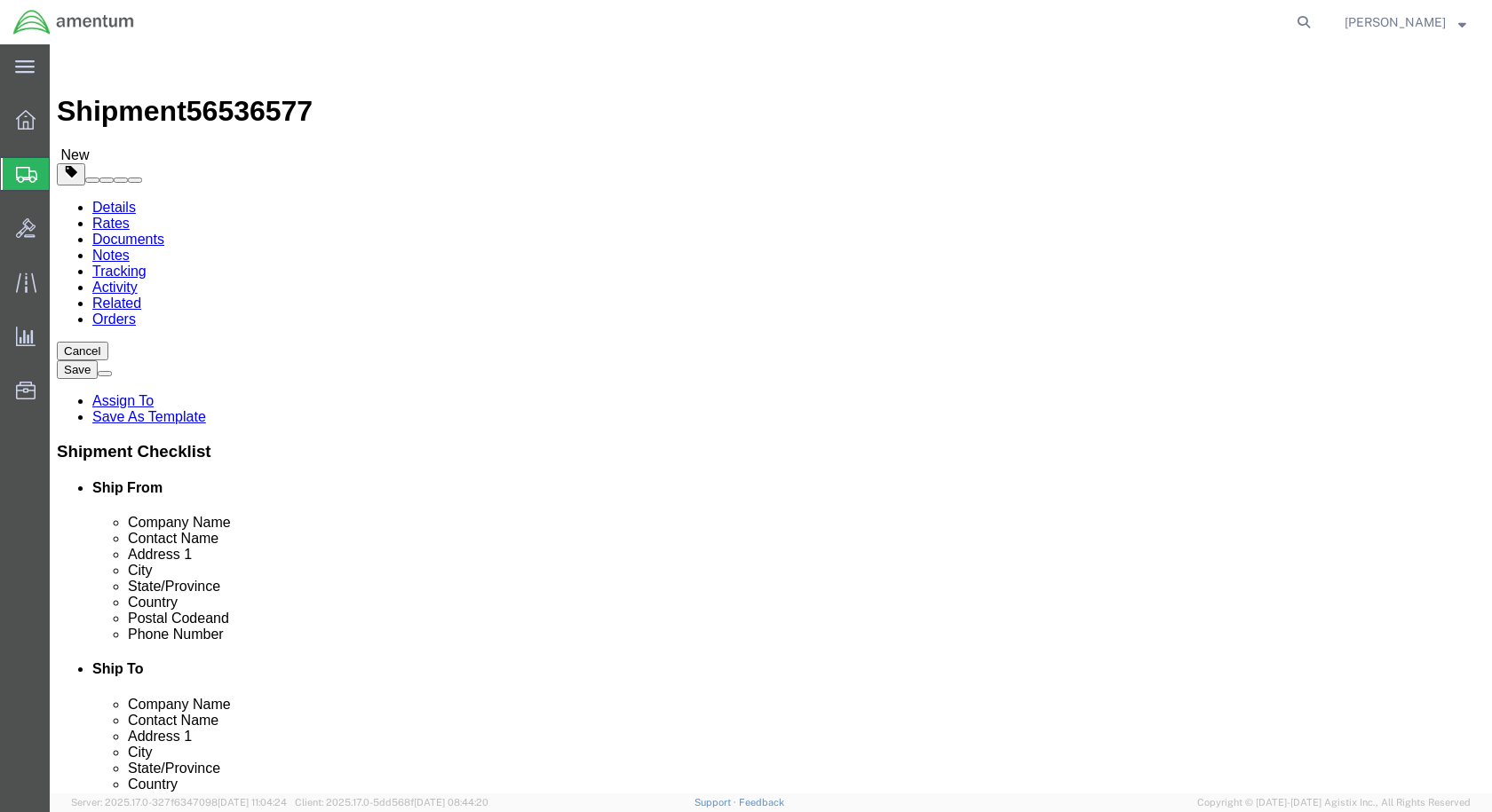
click link "Shipment Information"
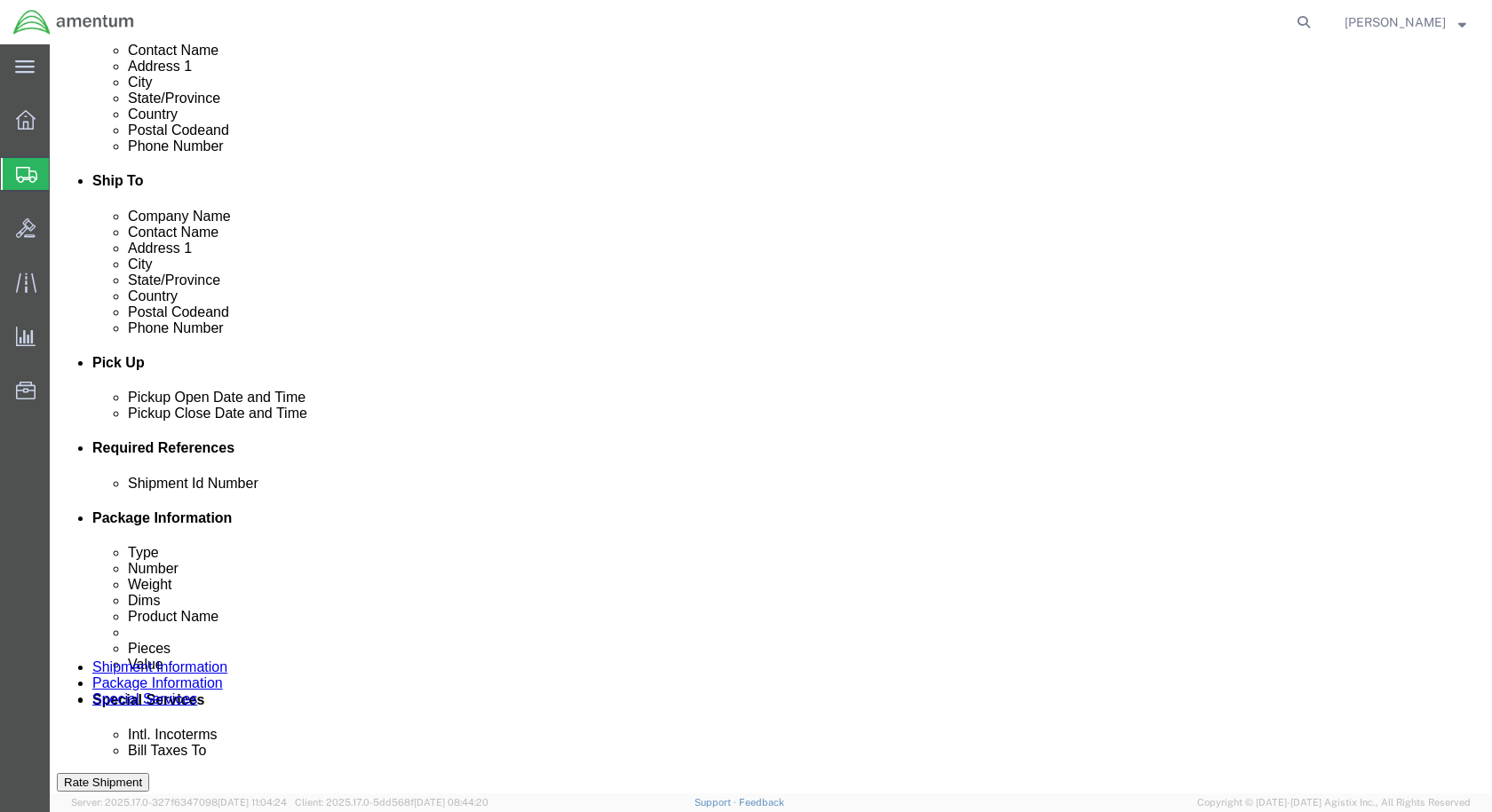
scroll to position [621, 0]
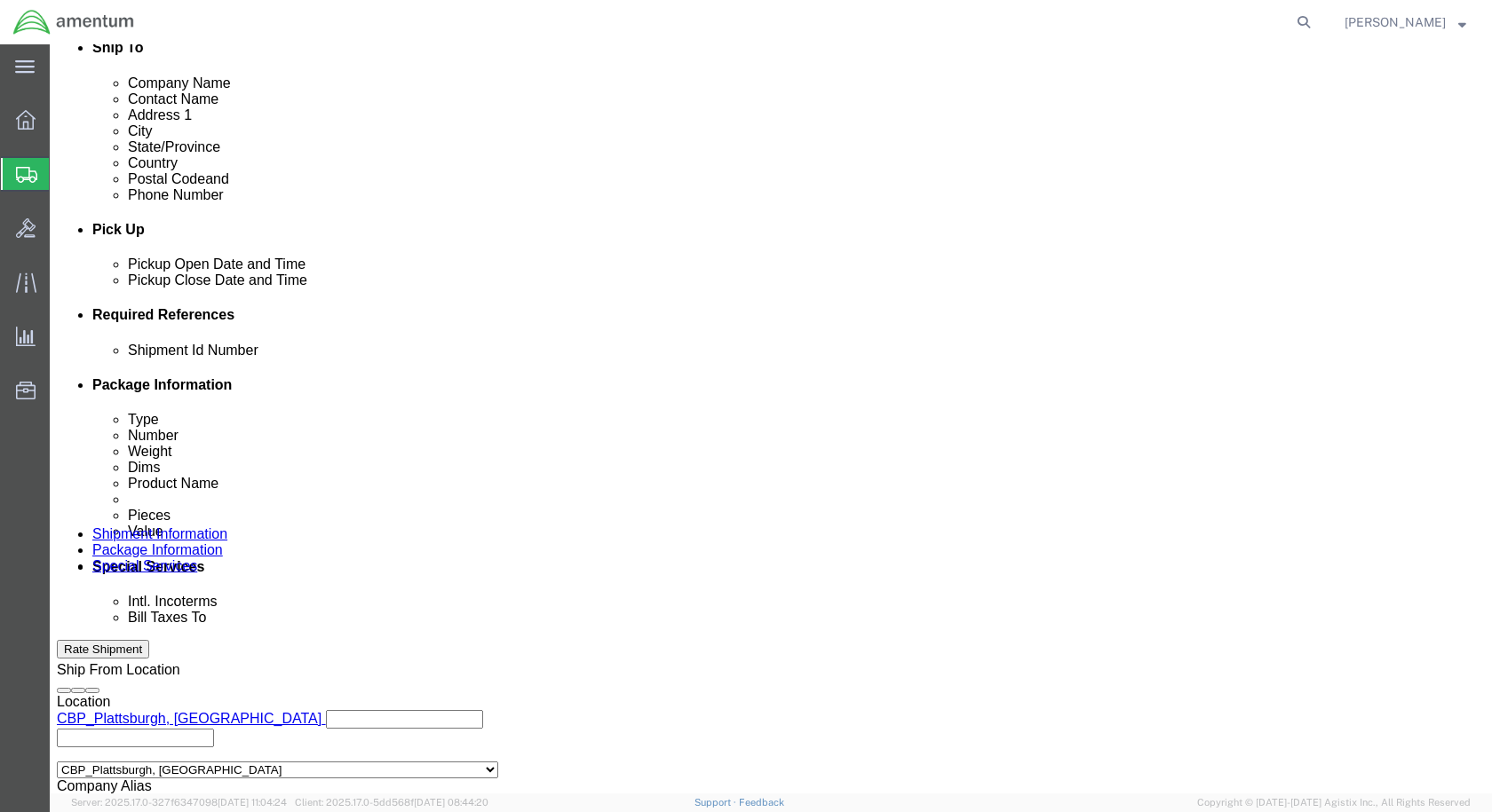
click input "text"
type input "n"
click button "Add reference"
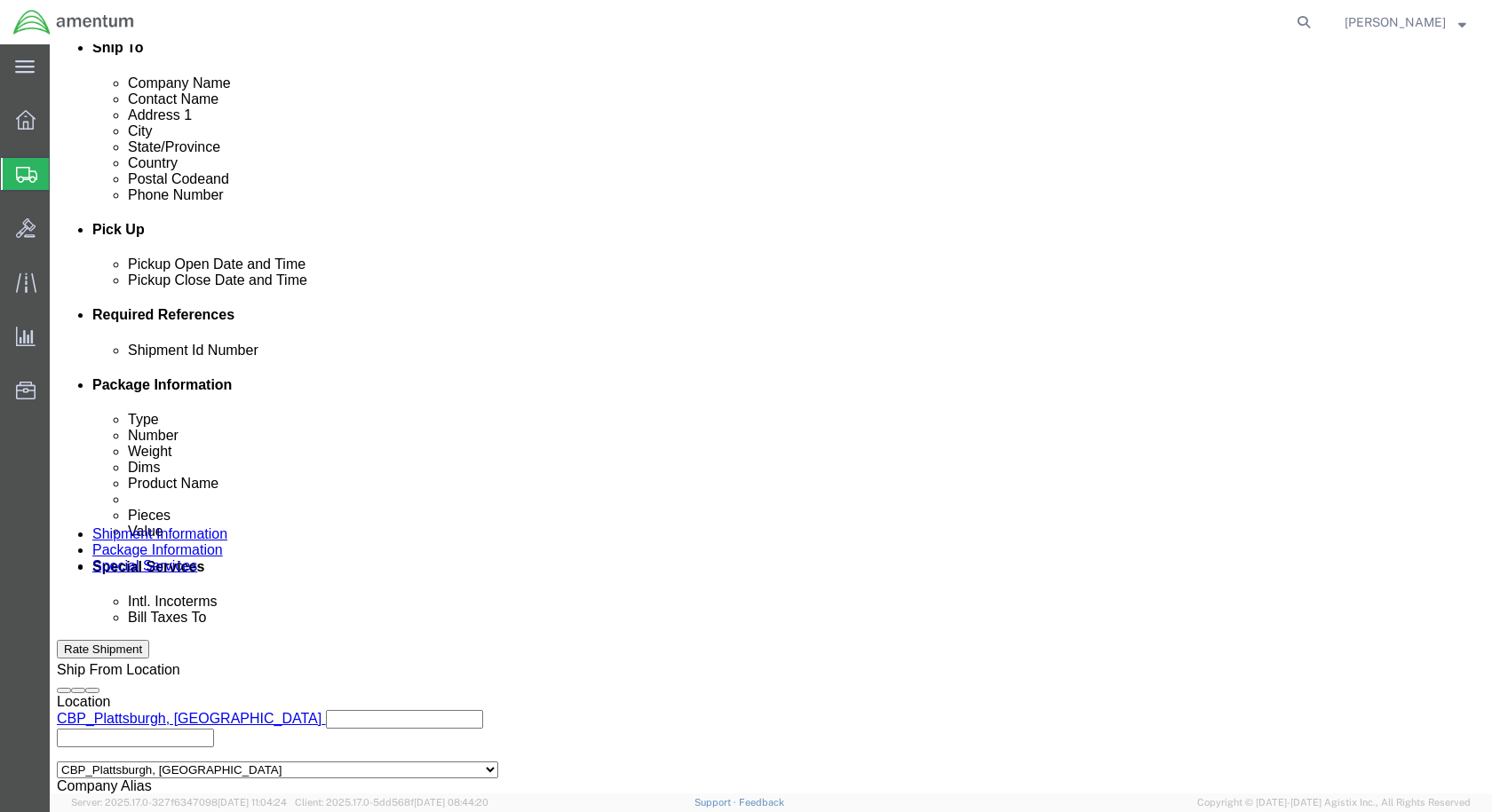
click select "Select Account Type Activity ID Airline Appointment Number ASN Batch Request # …"
select select "CUSTREF"
click select "Select Account Type Activity ID Airline Appointment Number ASN Batch Request # …"
select select "DEPT"
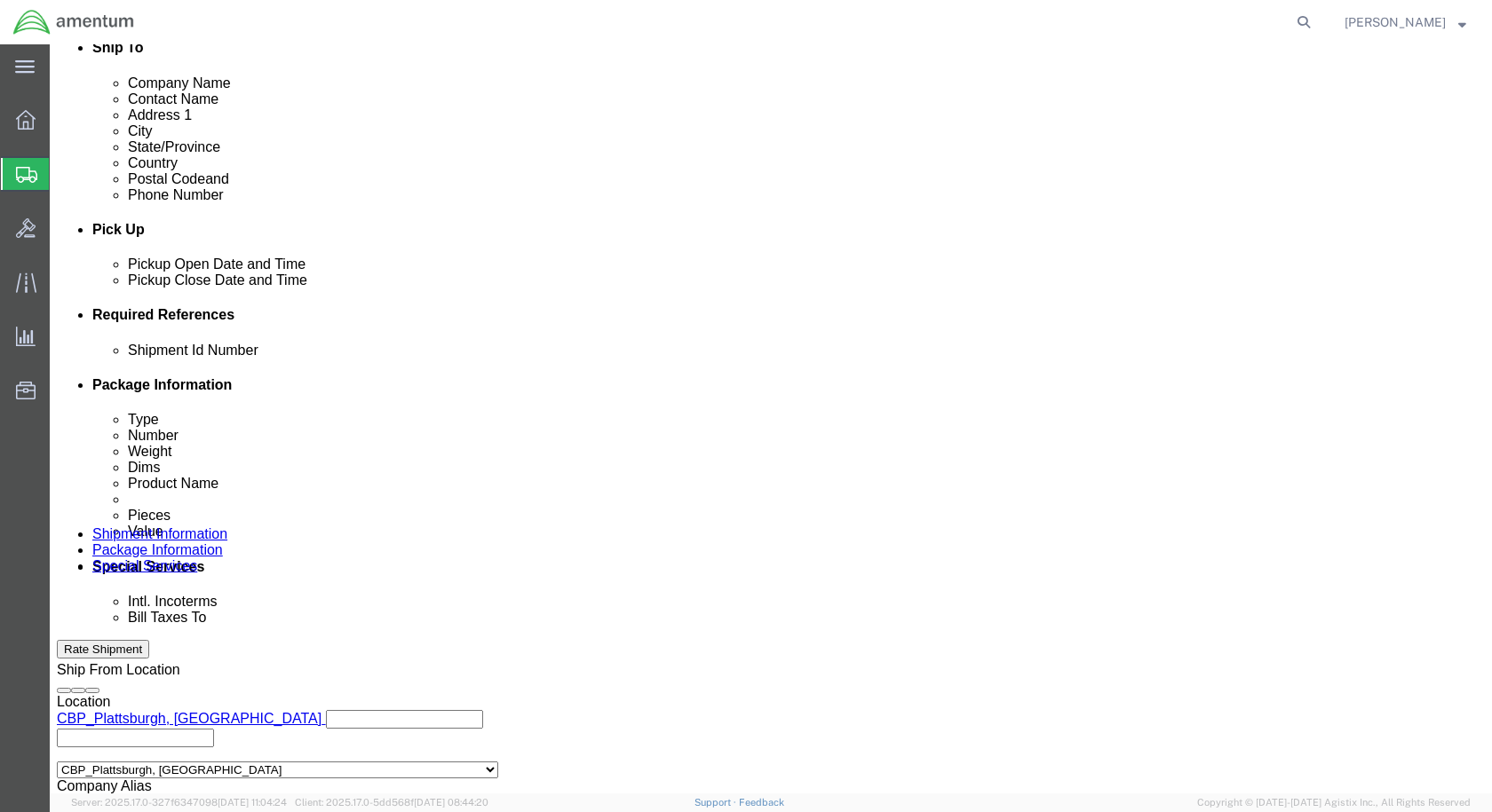
click select "Select Account Type Activity ID Airline Appointment Number ASN Batch Request # …"
select select "PROJNUM"
click select "Select Account Type Activity ID Airline Appointment Number ASN Batch Request # …"
click input "text"
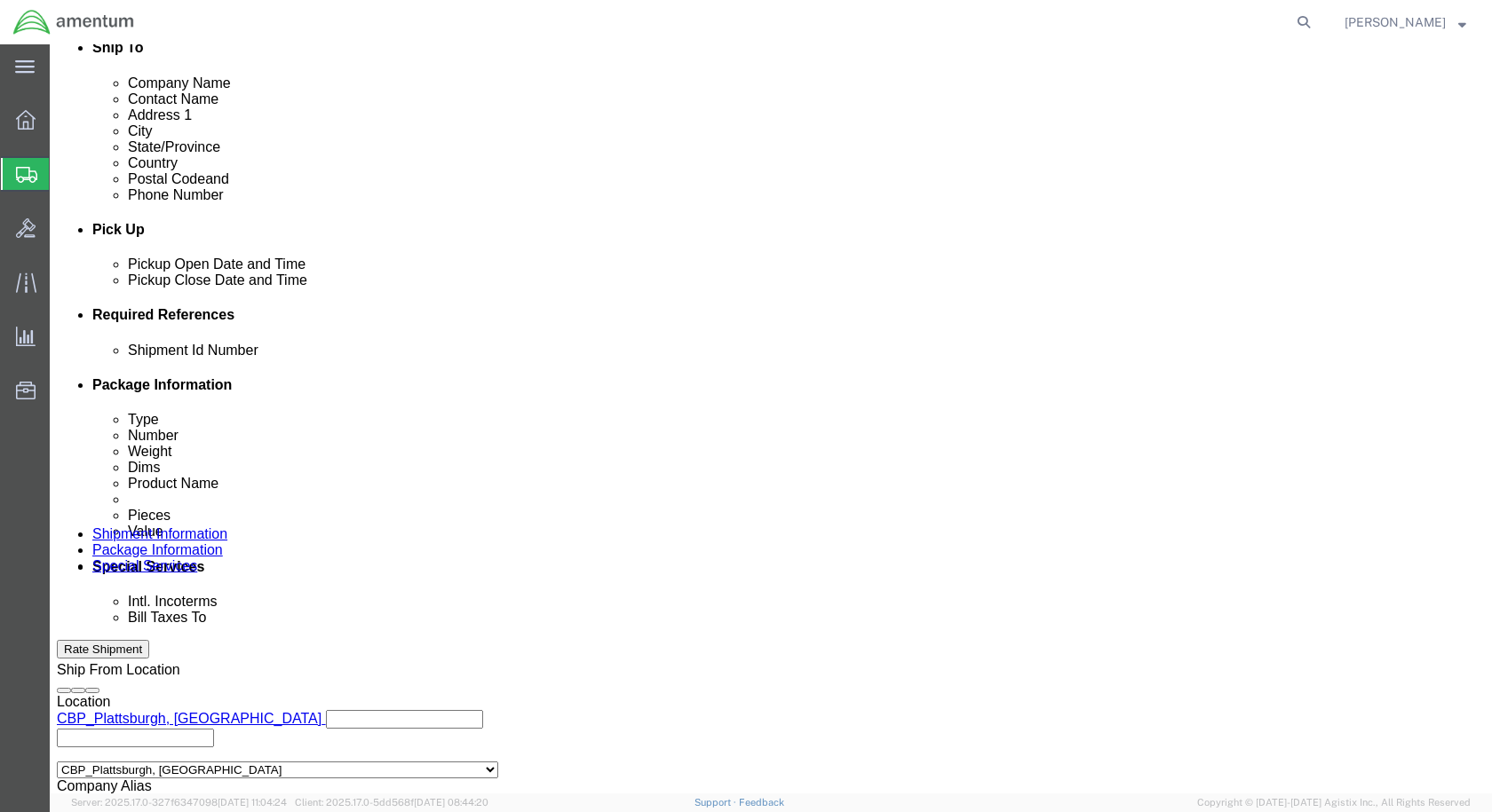
type input "NRFI SCISSORS"
click input "text"
type input "CBP"
click input "text"
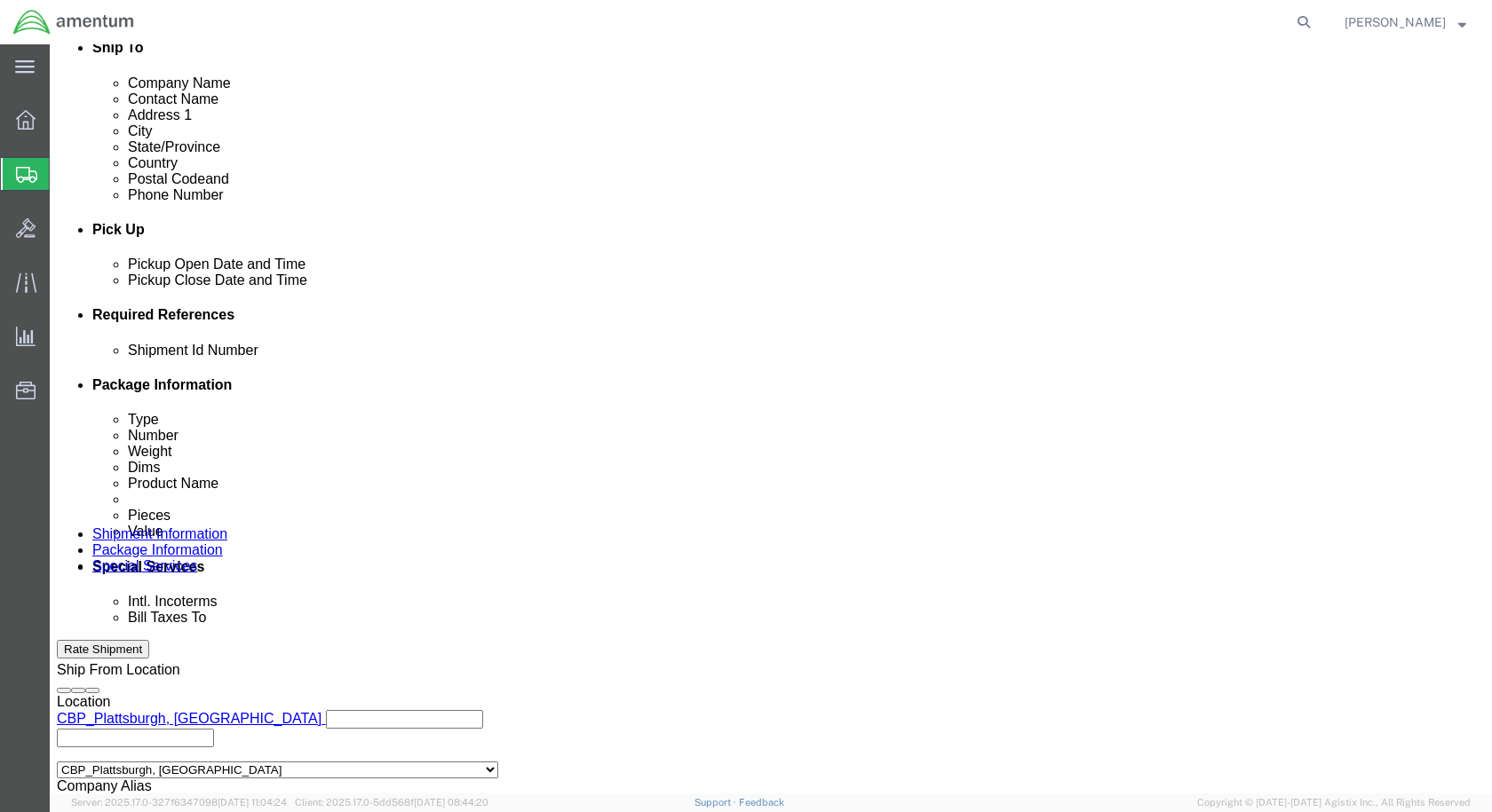
type input "6118.03.03.2219.000.EPL.0000"
click input "text"
type input "USAGE 325340"
click div "Shipment Id Number USAGE 325340 Select Account Type Activity ID Airline Appoint…"
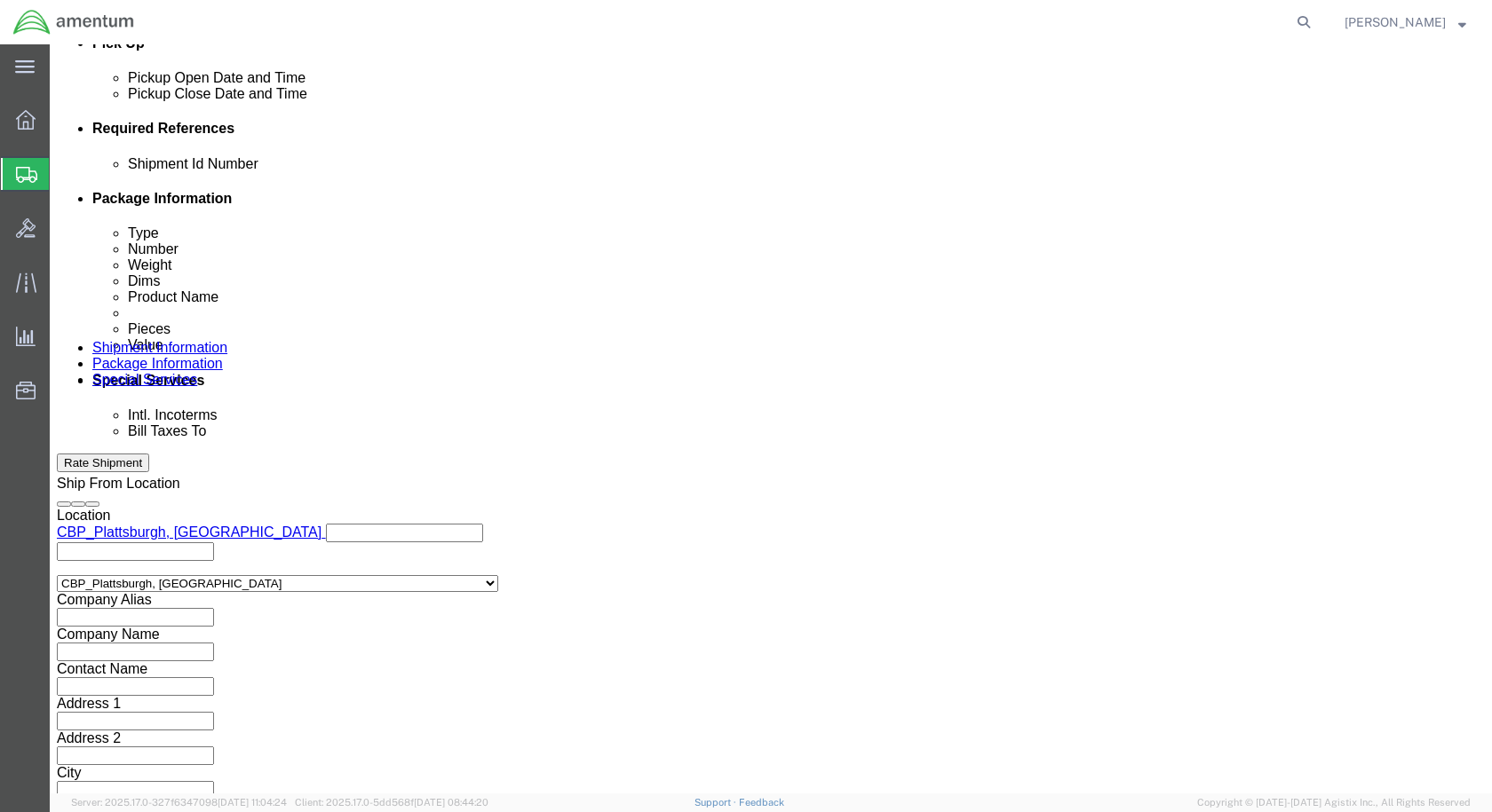
scroll to position [809, 0]
click button "Rate Shipment"
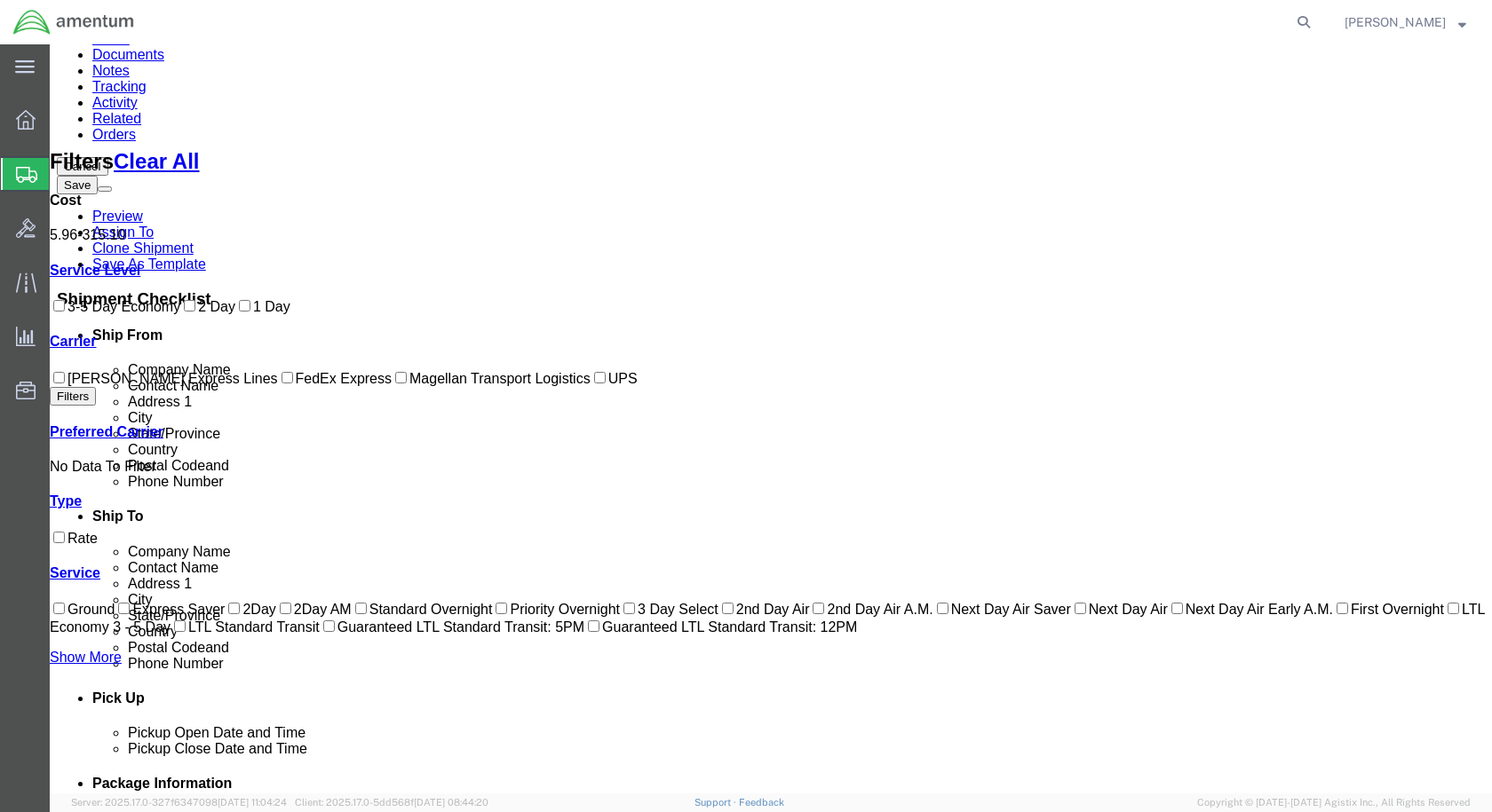
scroll to position [36, 0]
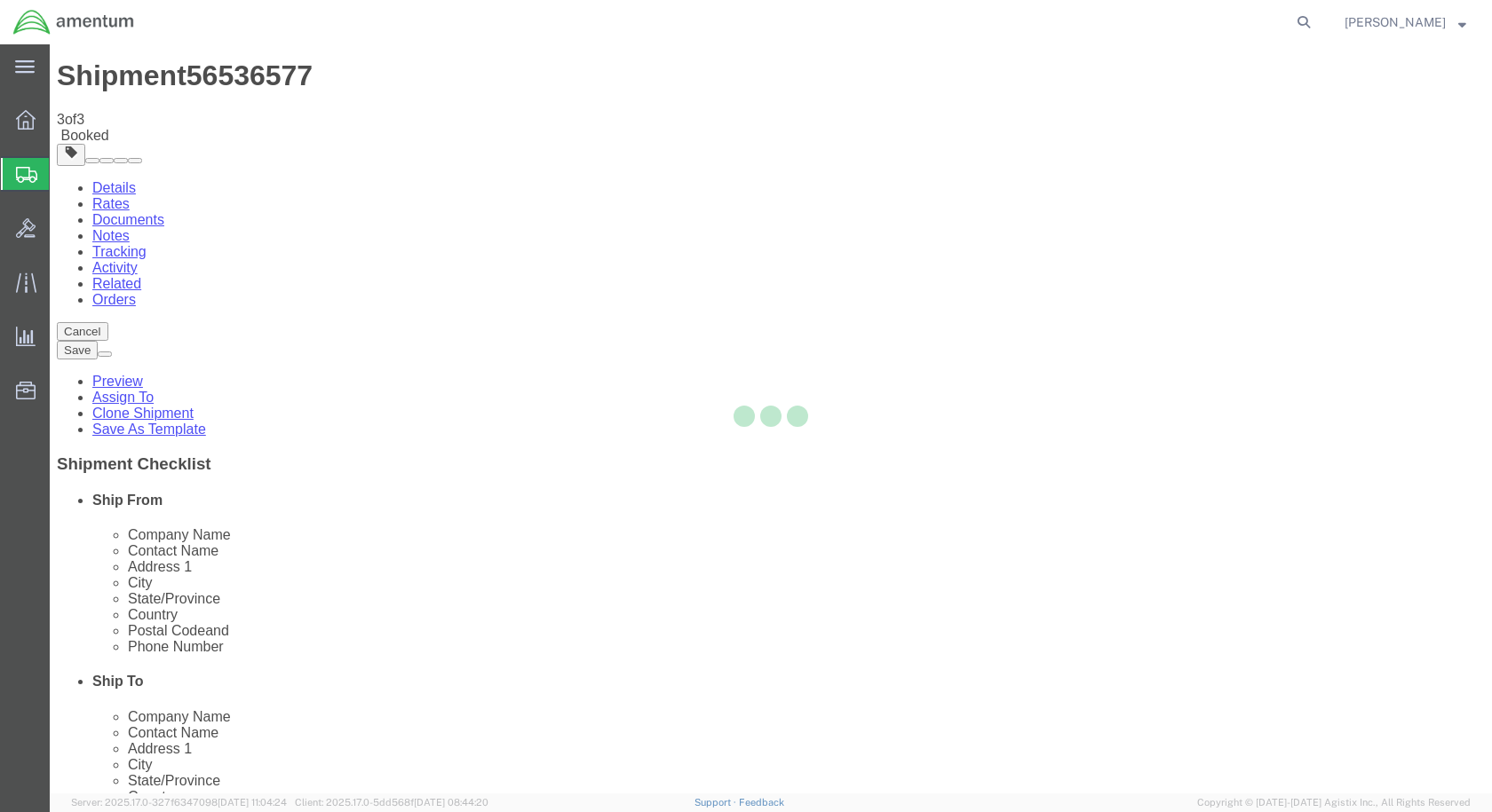
scroll to position [0, 0]
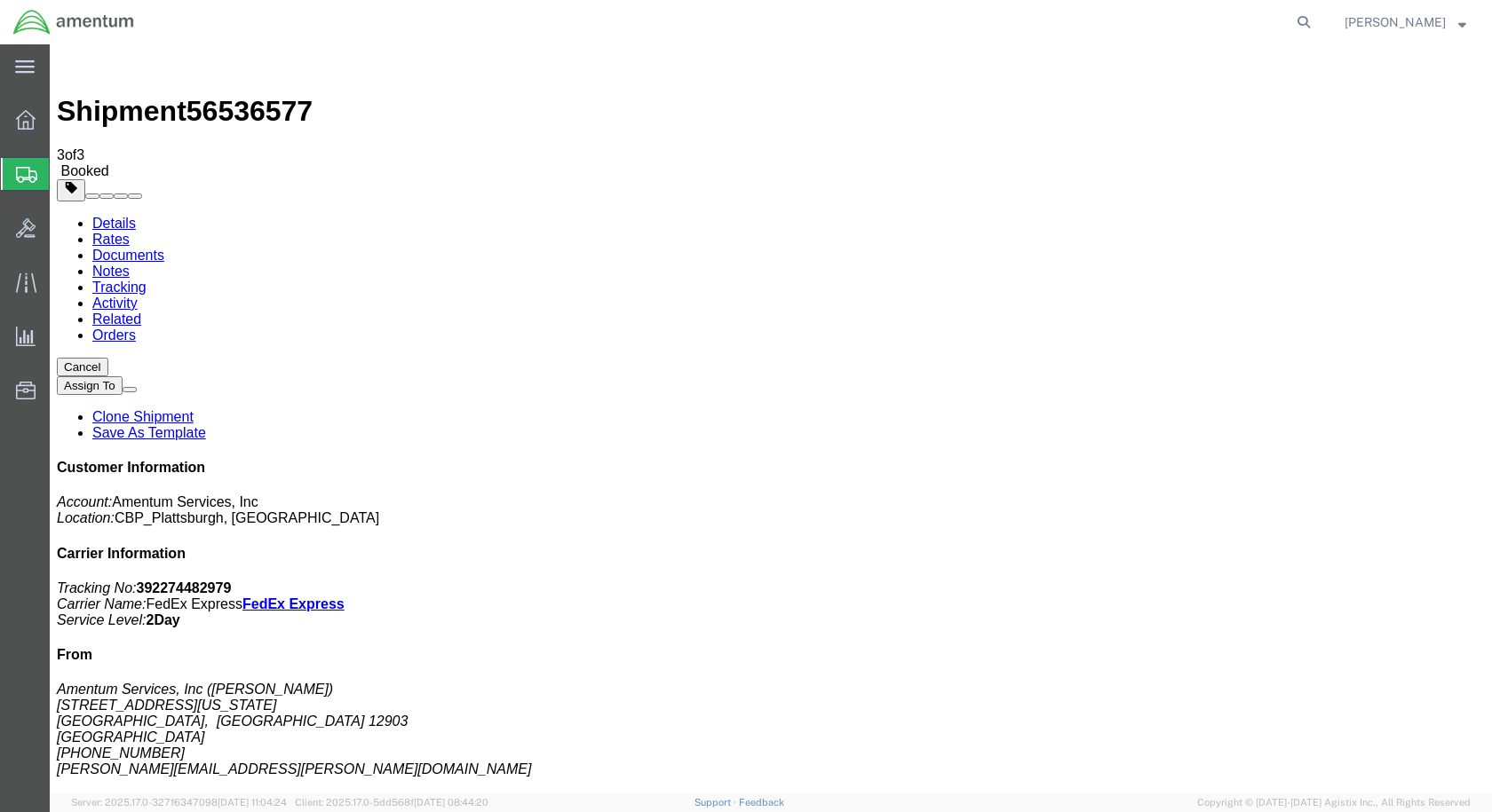
drag, startPoint x: 624, startPoint y: 322, endPoint x: 575, endPoint y: 437, distance: 125.0
click at [1393, 18] on span "[PERSON_NAME]" at bounding box center [1395, 22] width 101 height 19
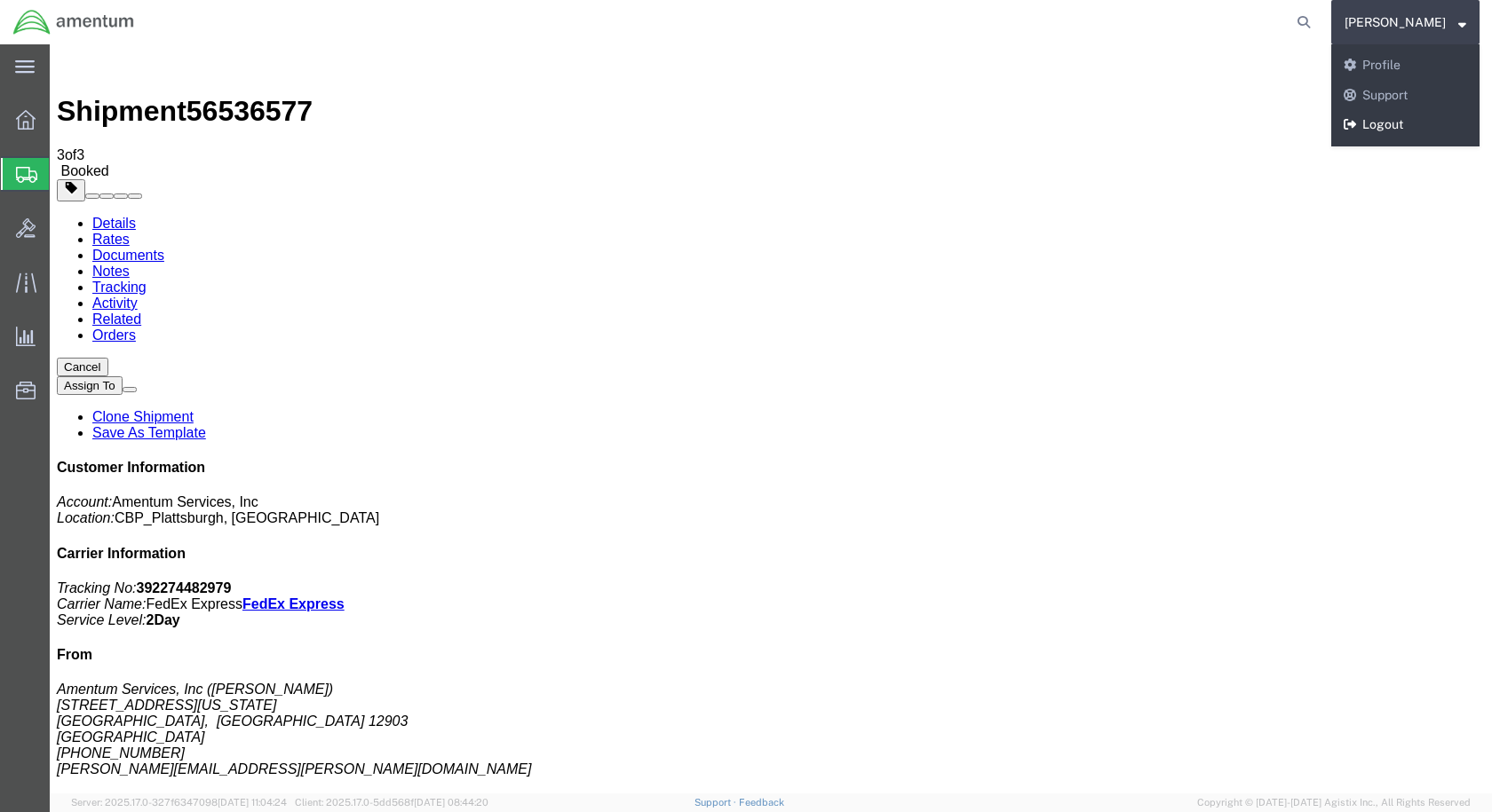
click at [1401, 123] on link "Logout" at bounding box center [1405, 125] width 148 height 30
